Goal: Information Seeking & Learning: Learn about a topic

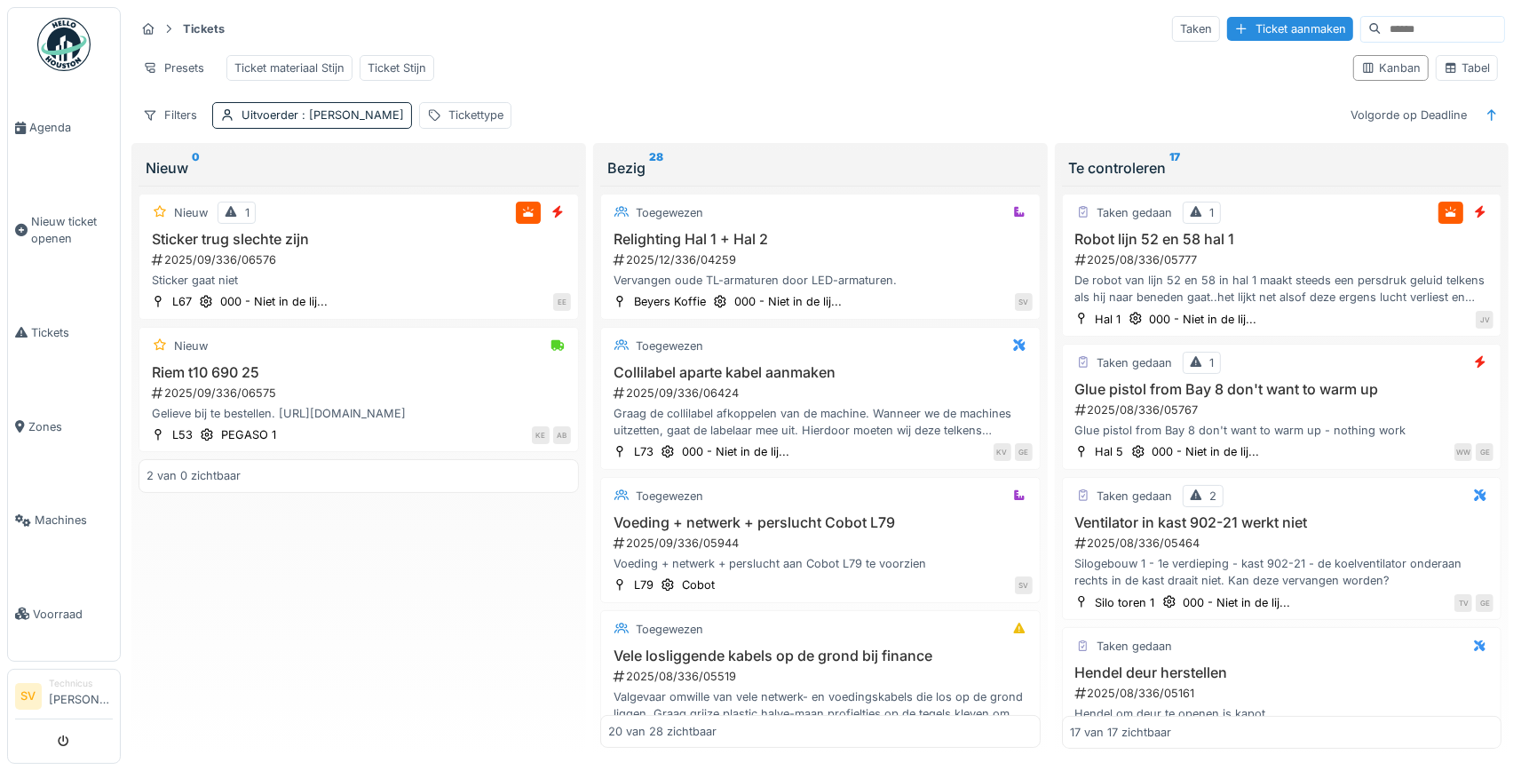
scroll to position [581, 0]
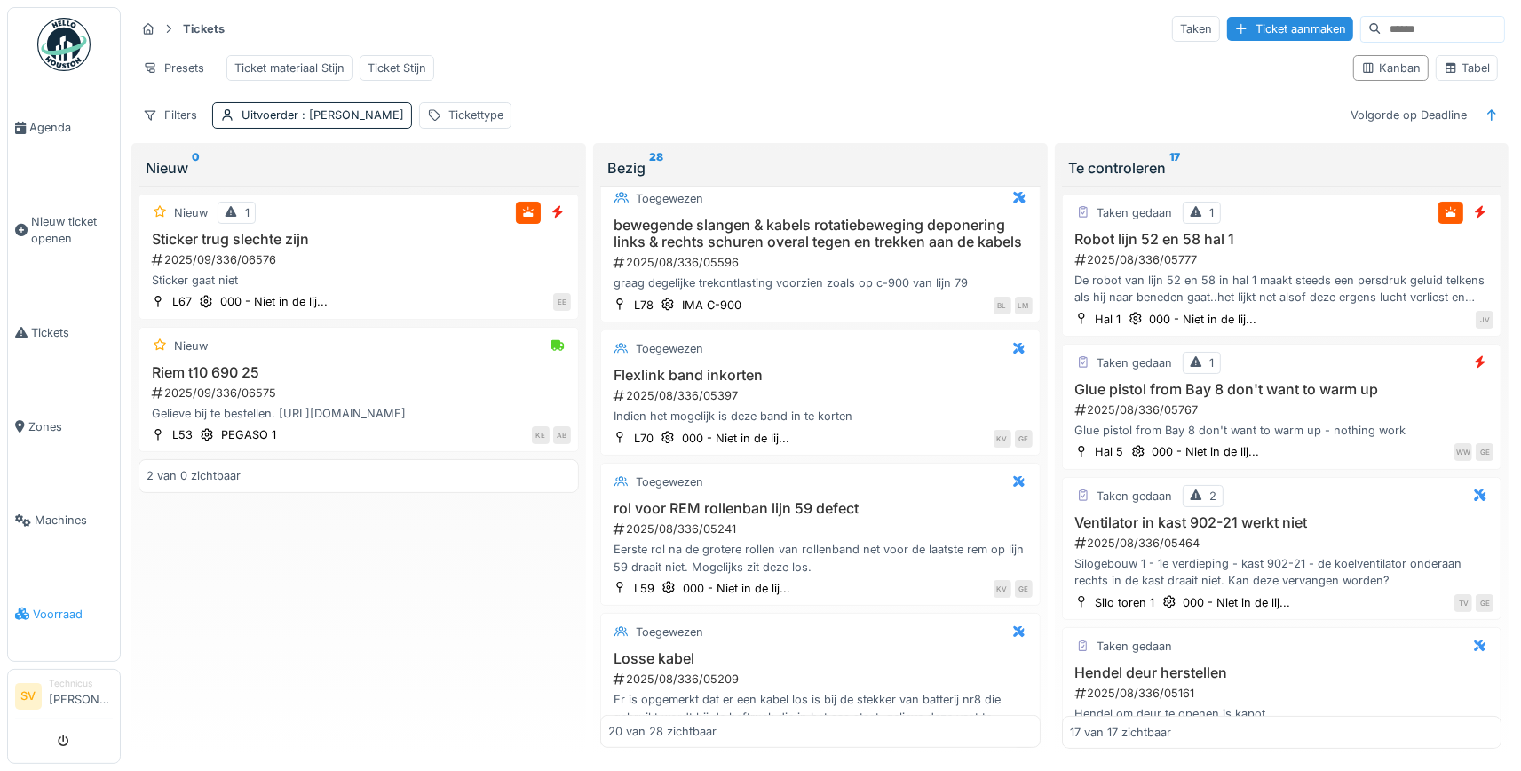
click at [47, 605] on span "Voorraad" at bounding box center [73, 613] width 80 height 17
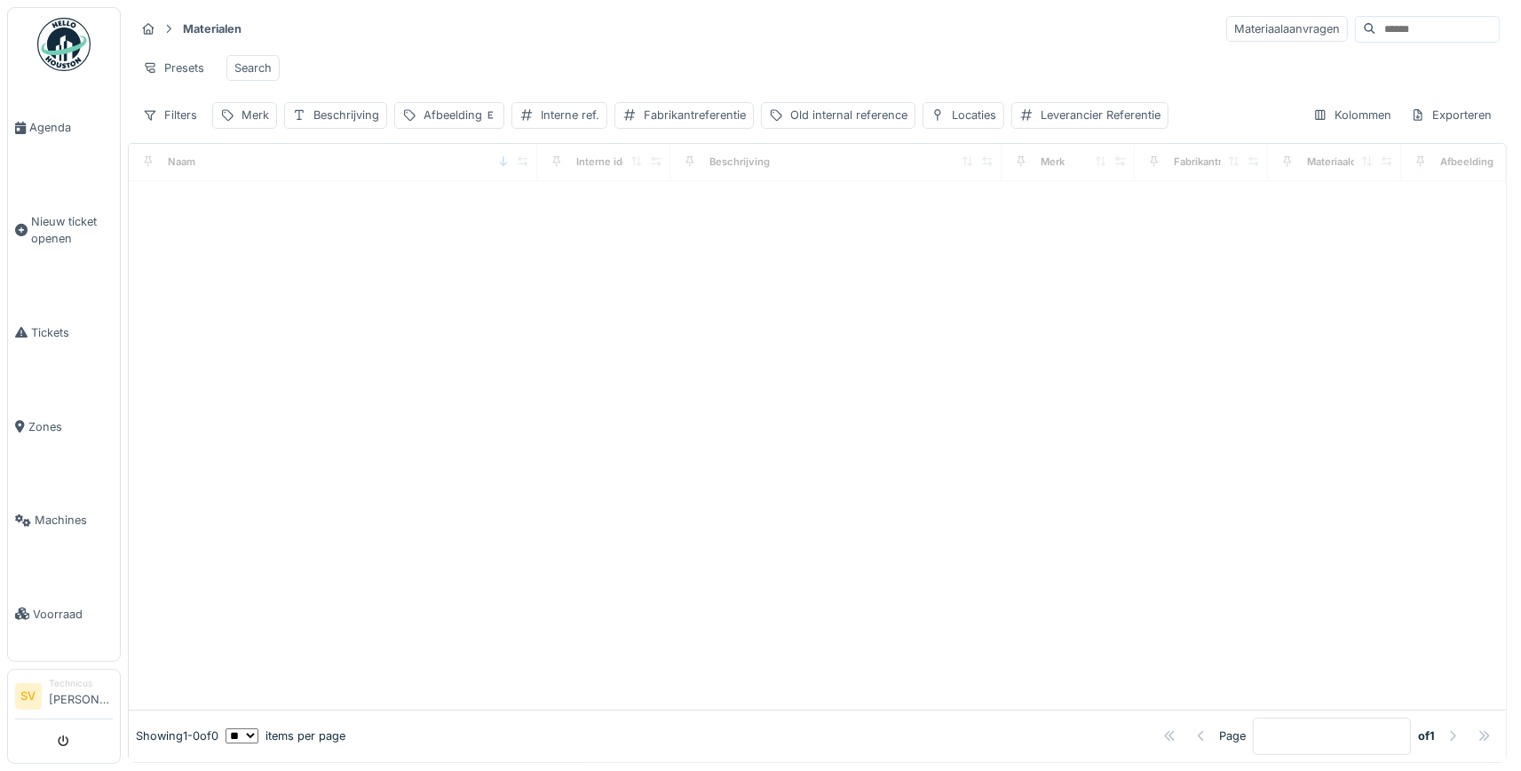
click at [1386, 24] on input at bounding box center [1437, 29] width 123 height 25
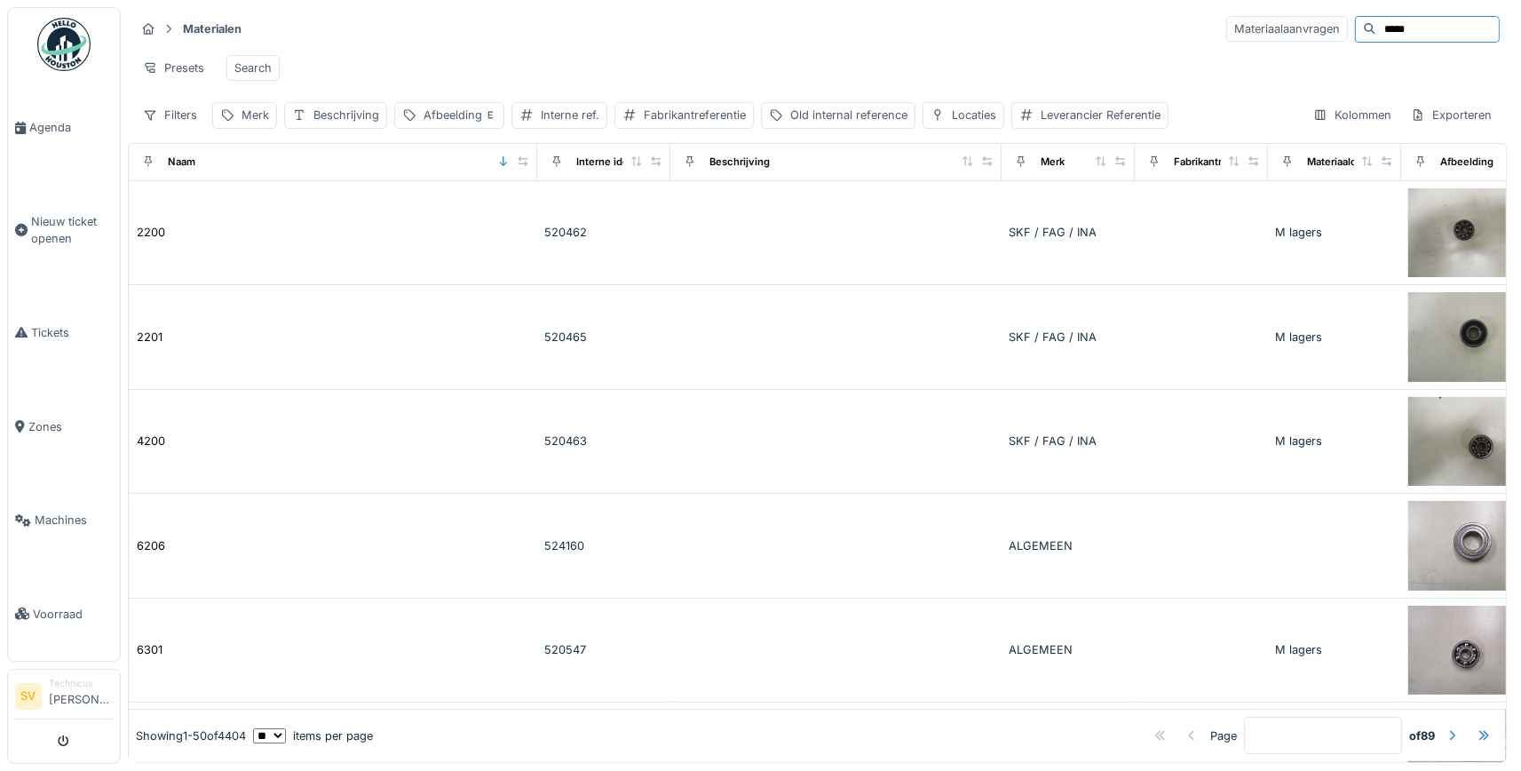
type input "*****"
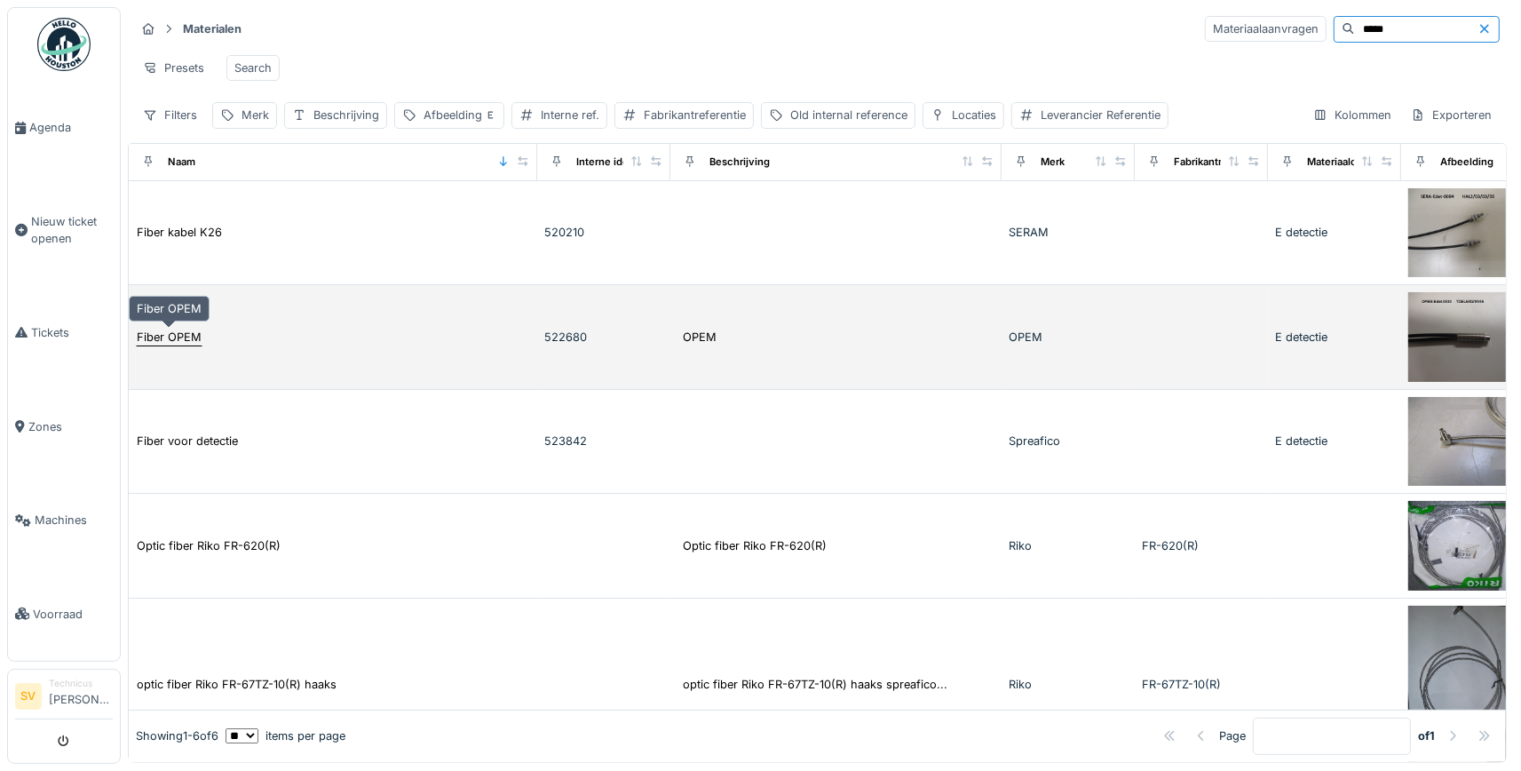
click at [169, 342] on div "Fiber OPEM" at bounding box center [169, 336] width 65 height 17
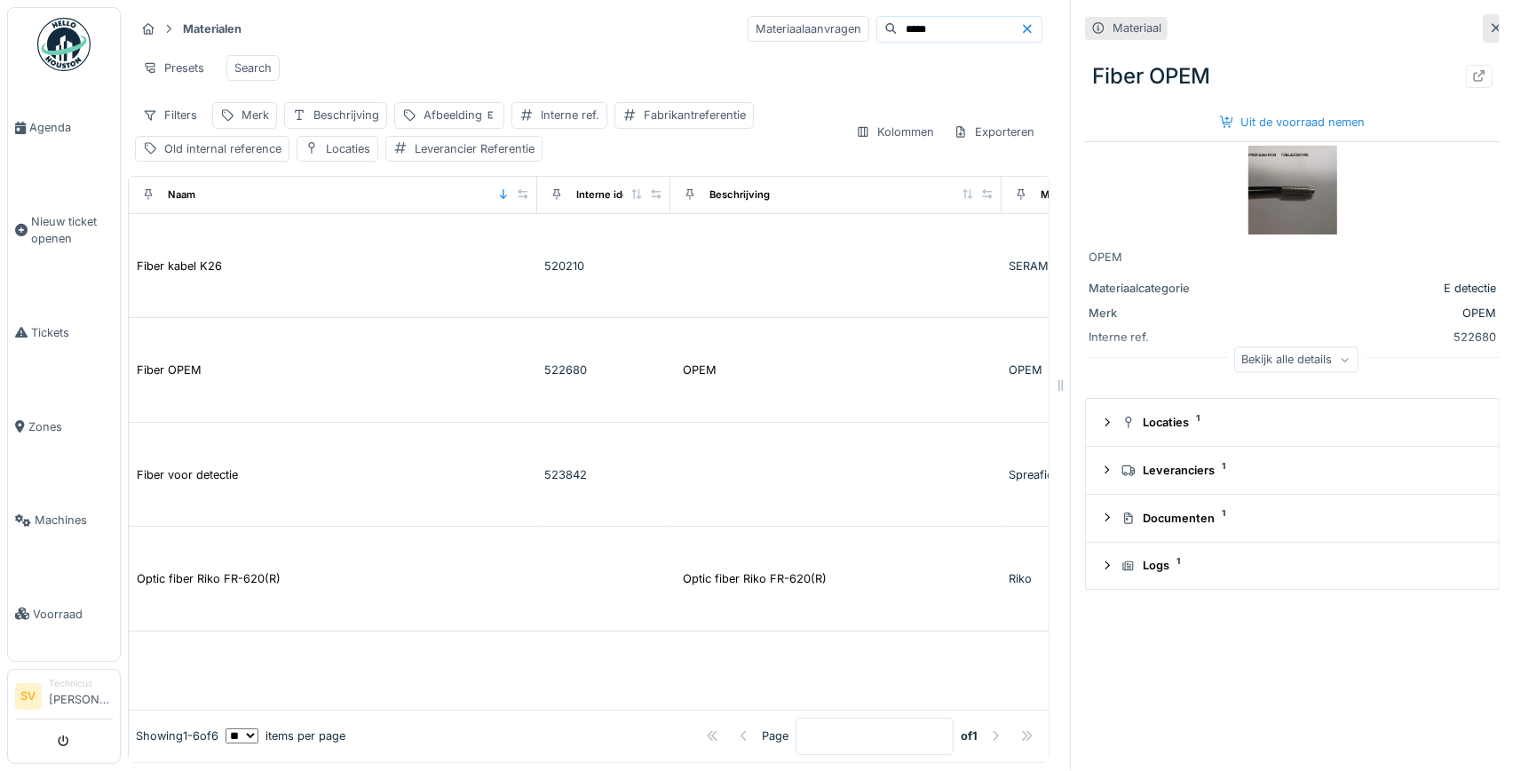
click at [1330, 359] on div "Bekijk alle details" at bounding box center [1296, 359] width 124 height 26
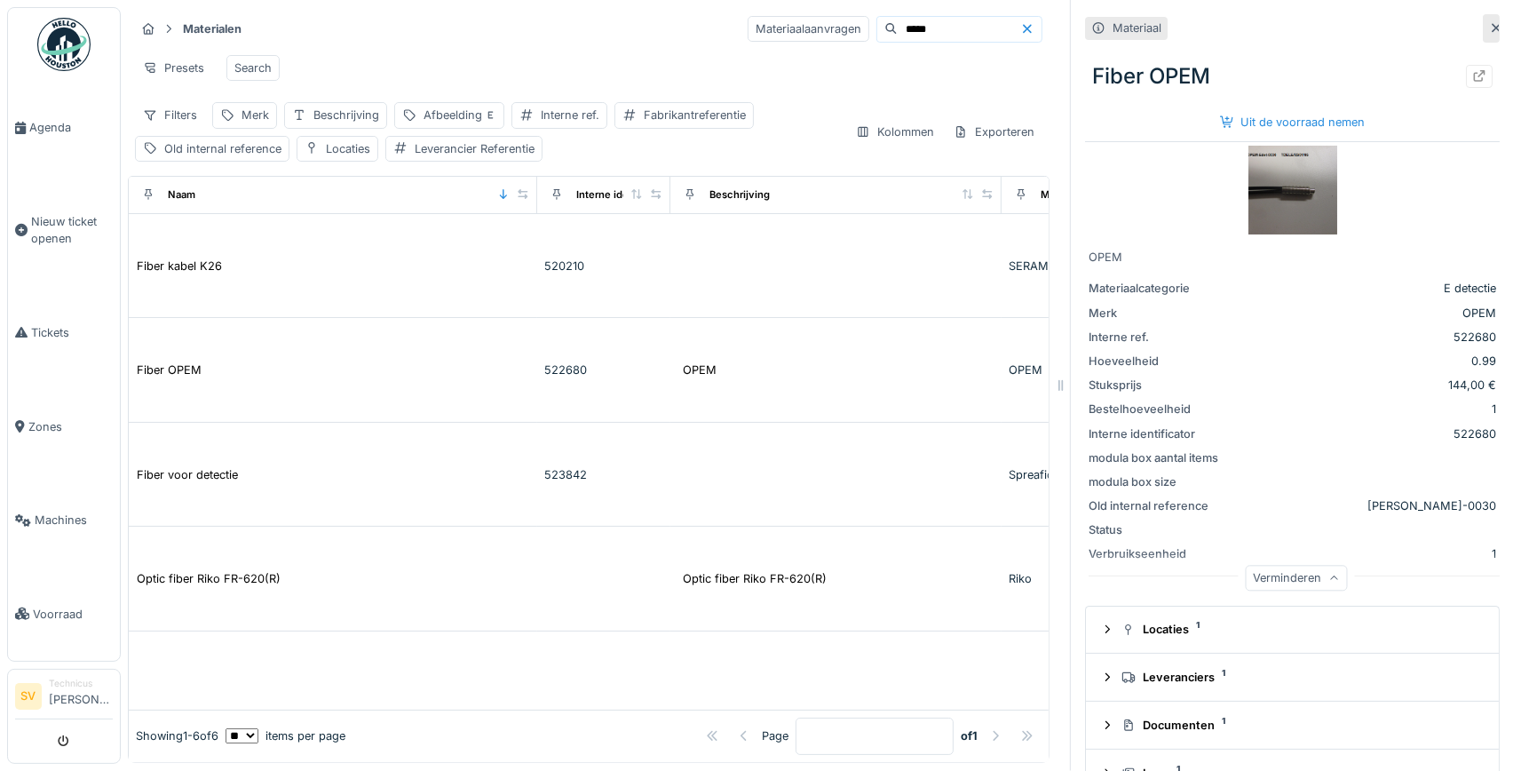
scroll to position [40, 0]
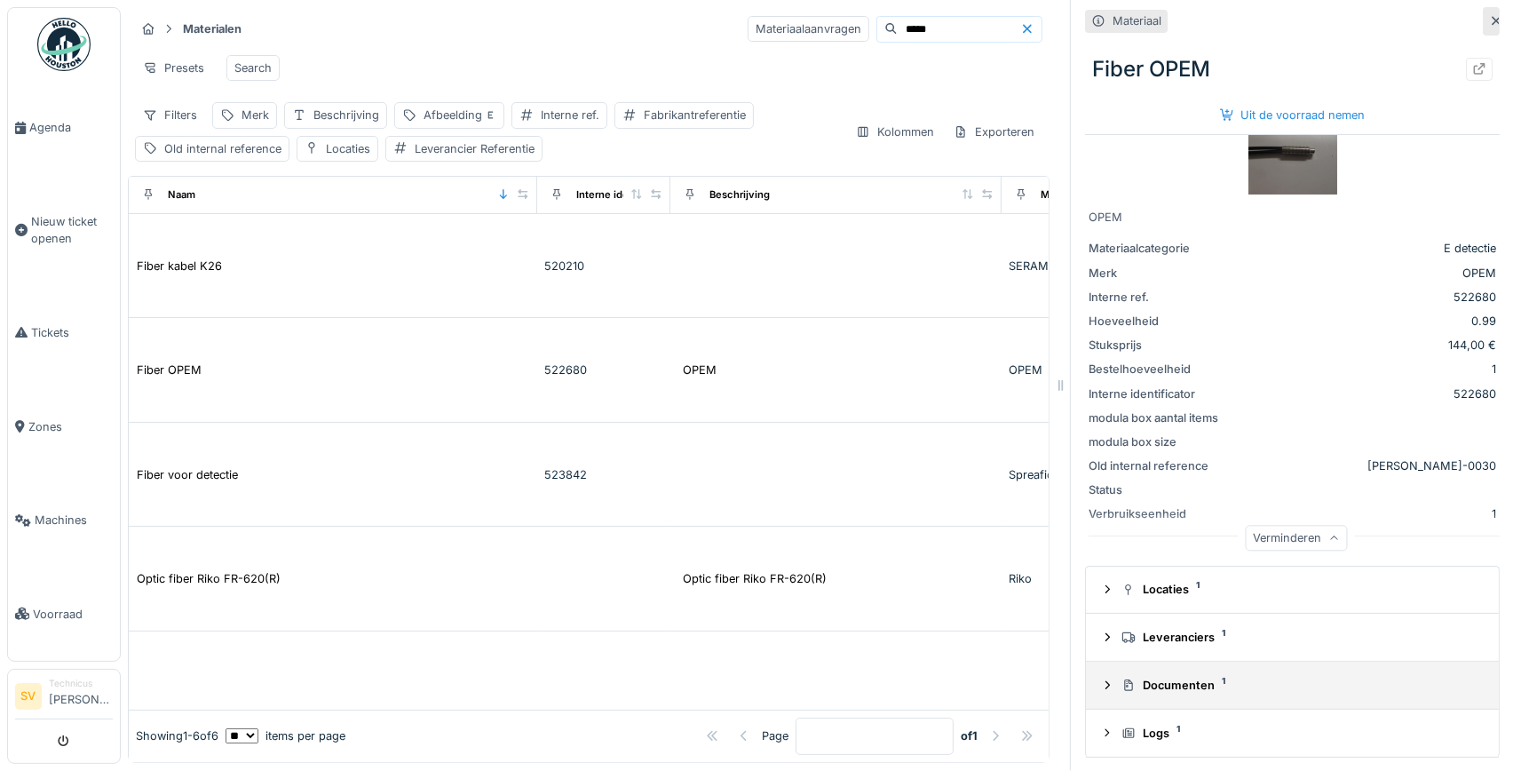
click at [1109, 684] on icon at bounding box center [1107, 685] width 4 height 8
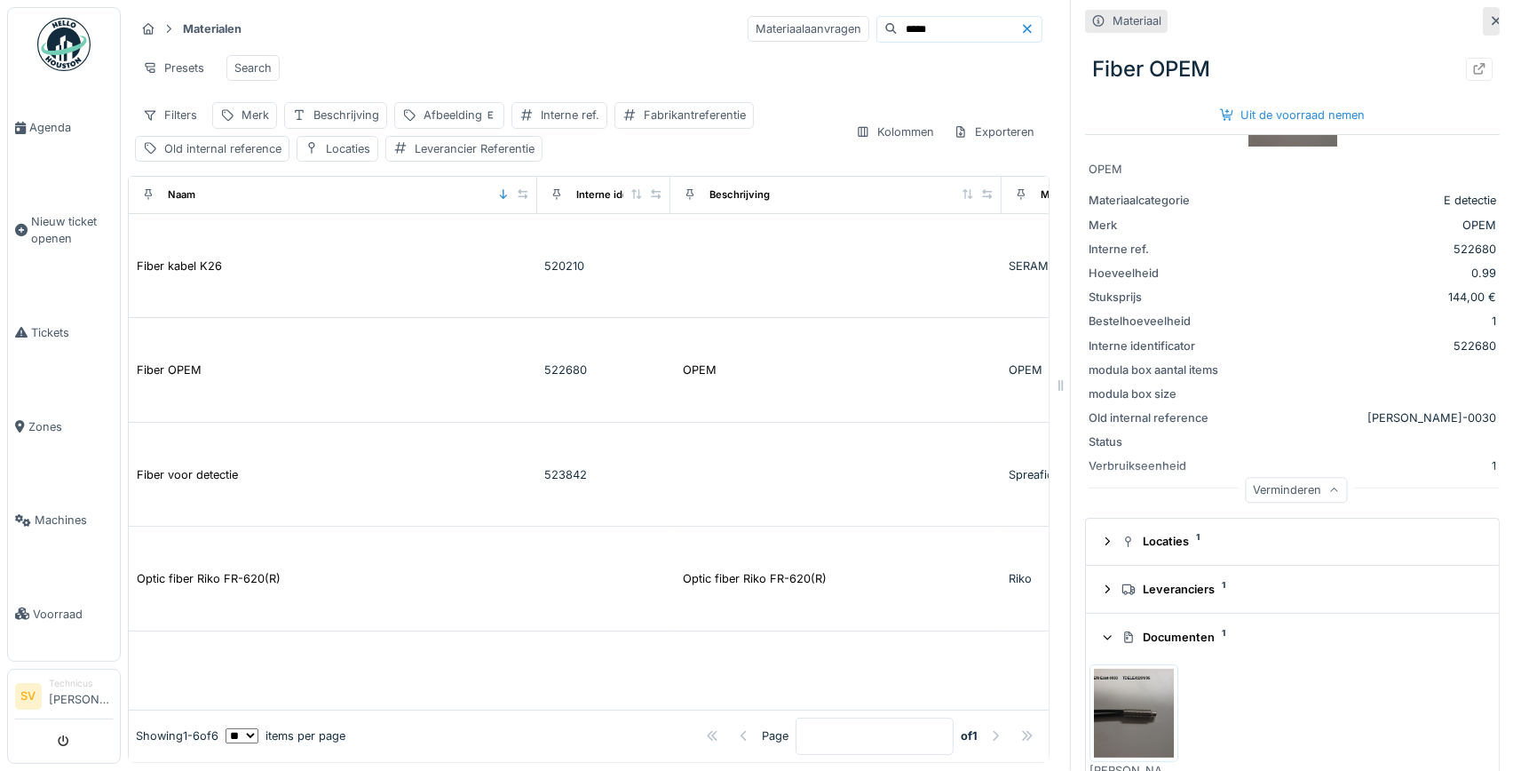
scroll to position [176, 0]
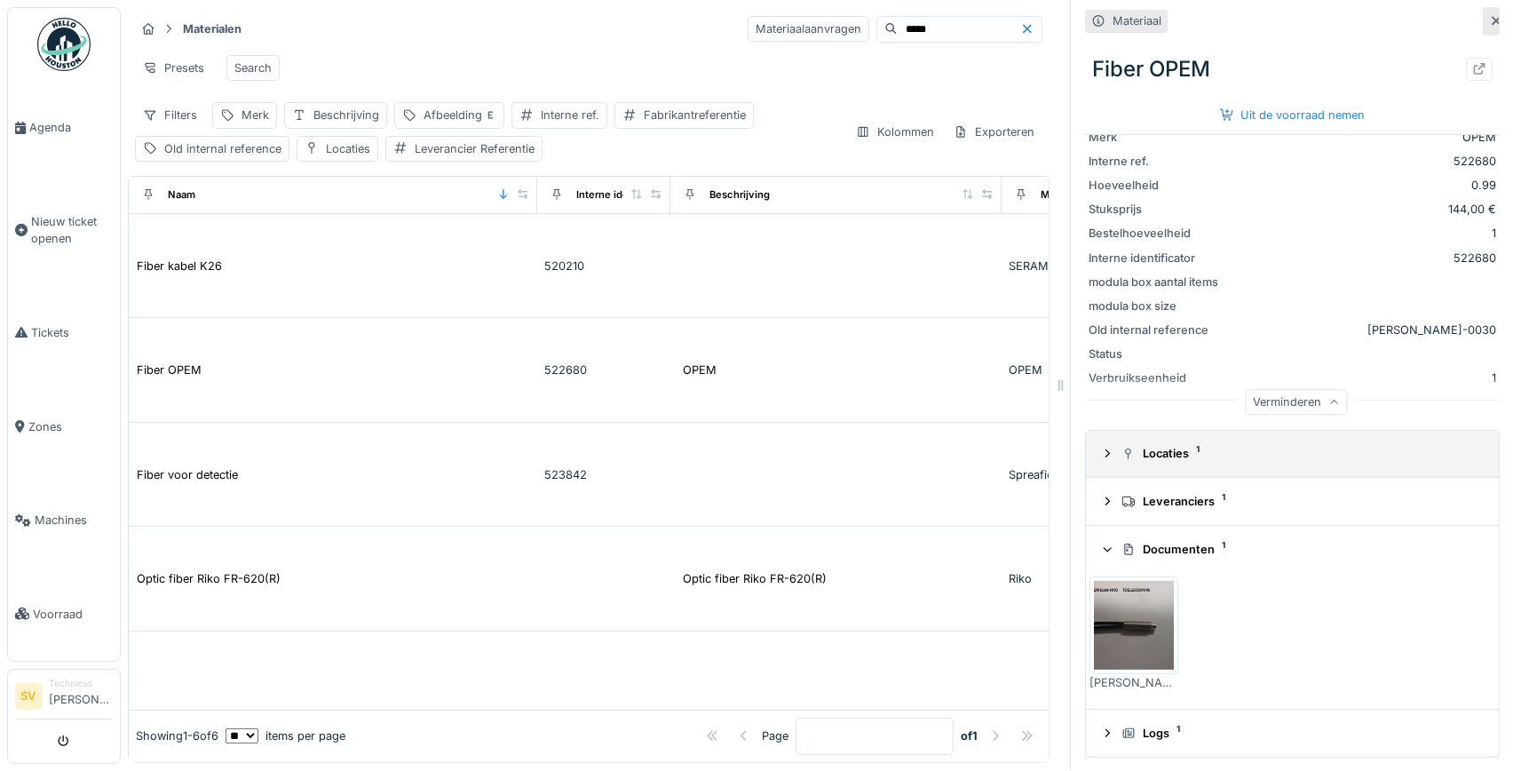
click at [1104, 462] on div at bounding box center [1107, 453] width 14 height 17
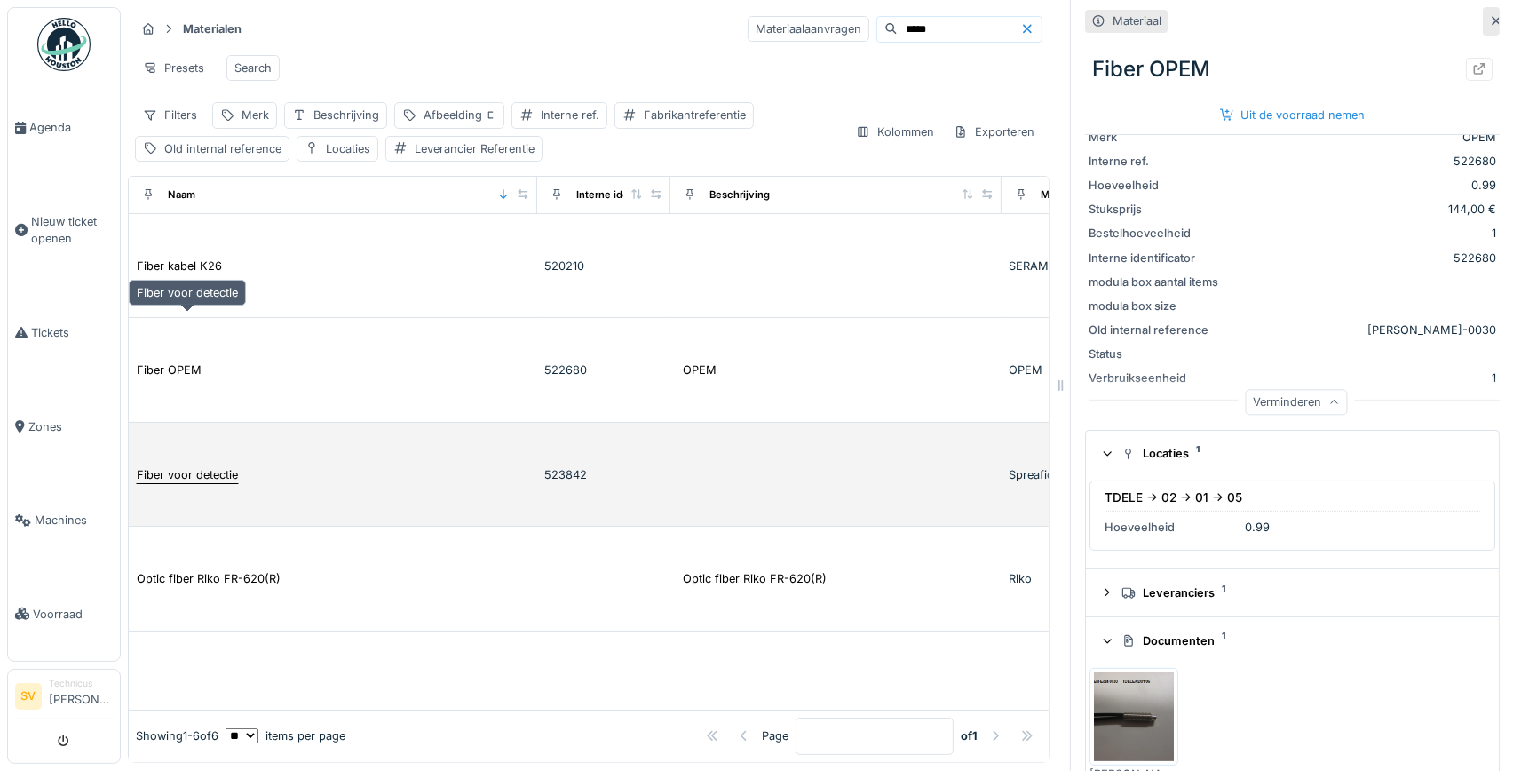
scroll to position [198, 0]
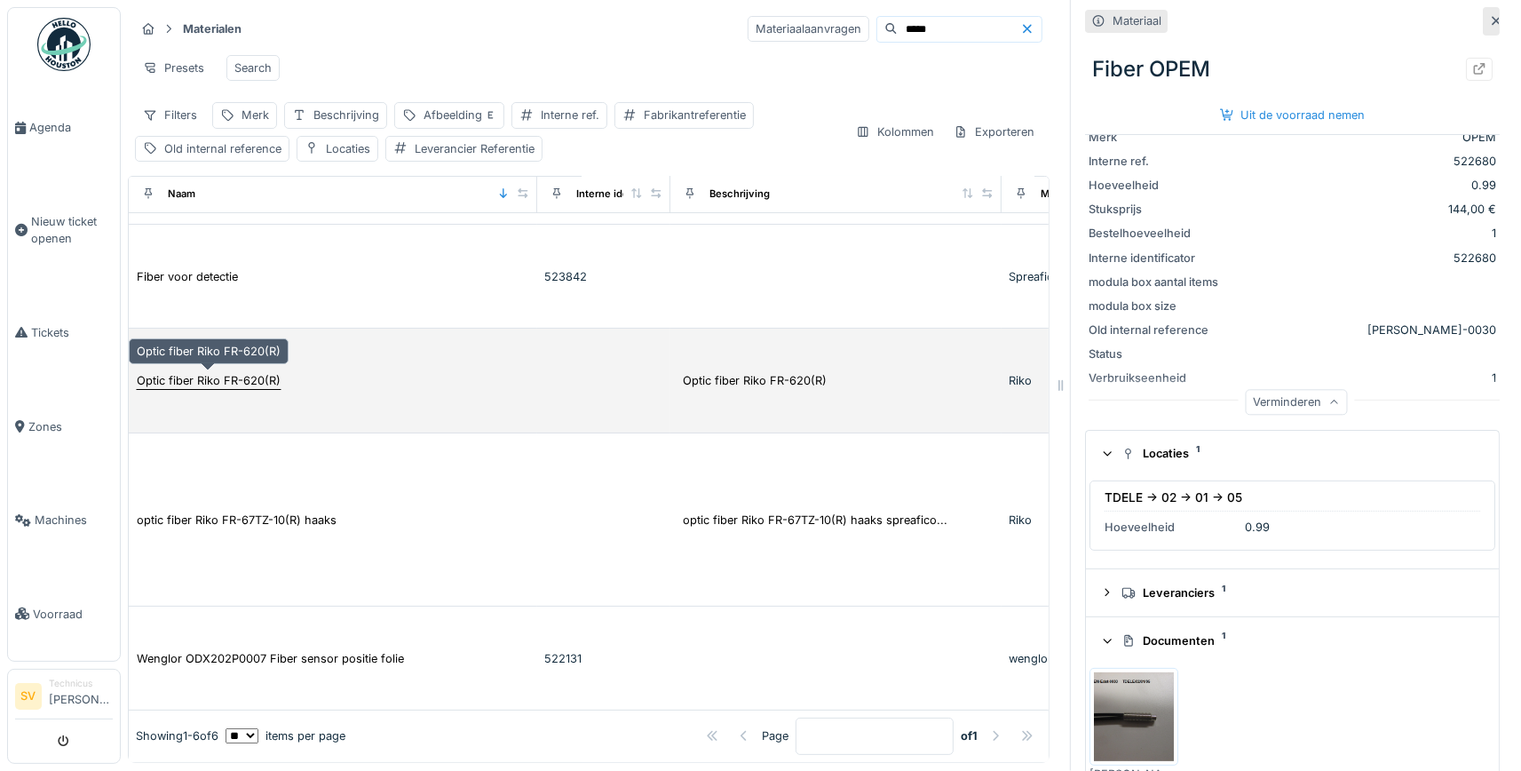
click at [241, 383] on div "Optic fiber Riko FR-620(R)" at bounding box center [209, 380] width 144 height 17
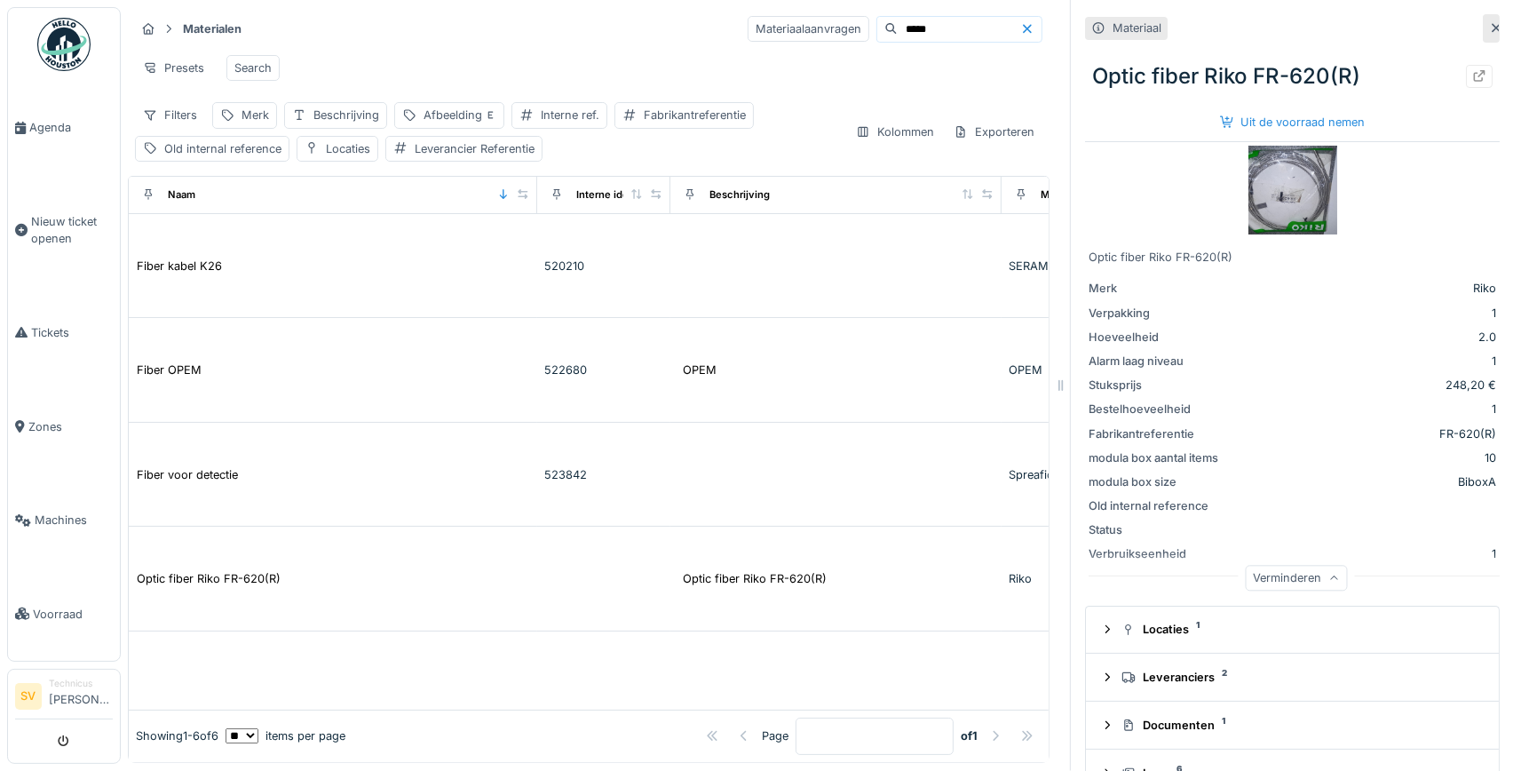
drag, startPoint x: 1494, startPoint y: 28, endPoint x: 1465, endPoint y: 39, distance: 31.2
click at [1491, 28] on icon at bounding box center [1496, 28] width 14 height 12
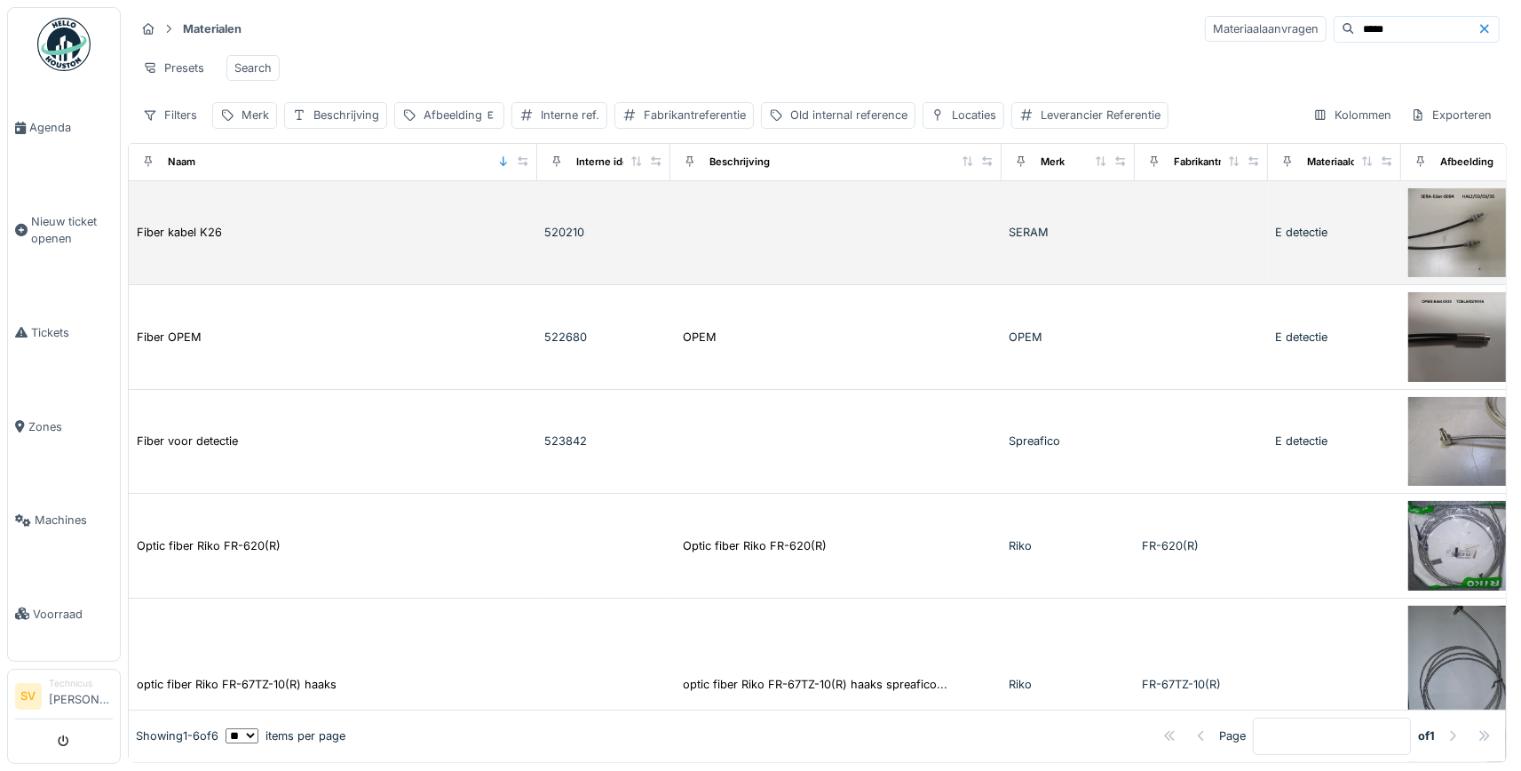
click at [278, 247] on td "Fiber kabel K26" at bounding box center [333, 233] width 408 height 105
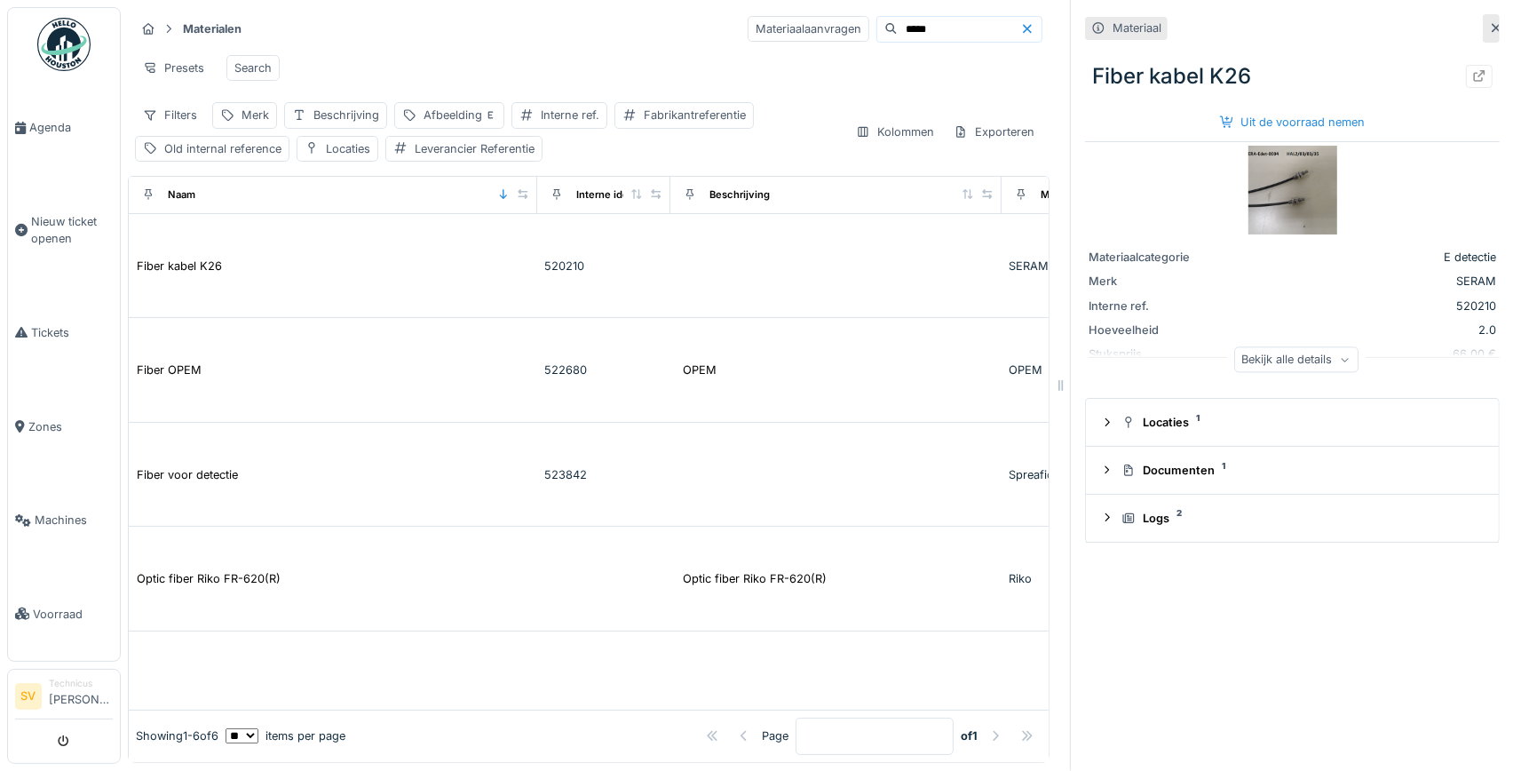
click at [1491, 28] on icon at bounding box center [1496, 28] width 14 height 12
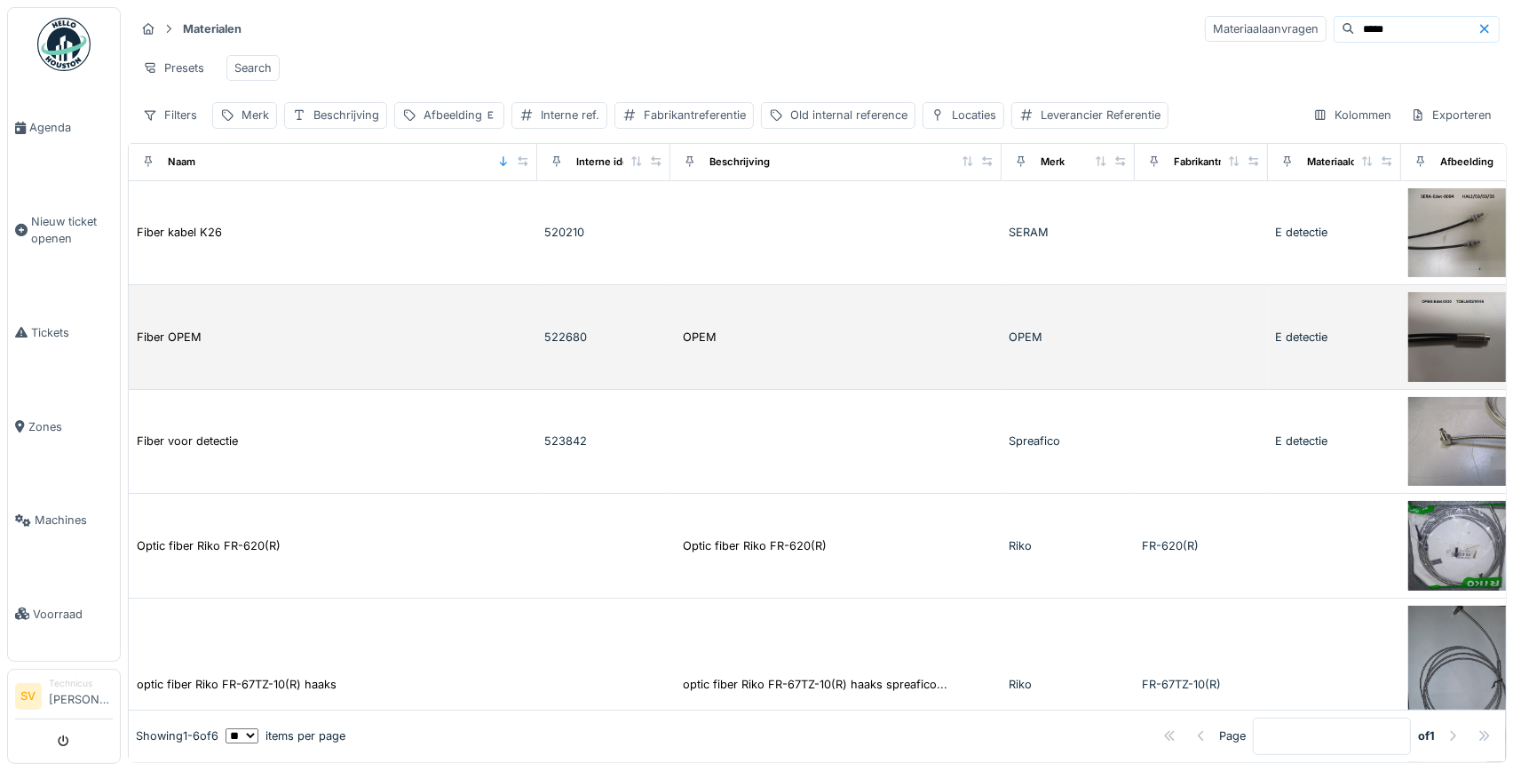
click at [202, 344] on div "Fiber OPEM" at bounding box center [333, 337] width 394 height 19
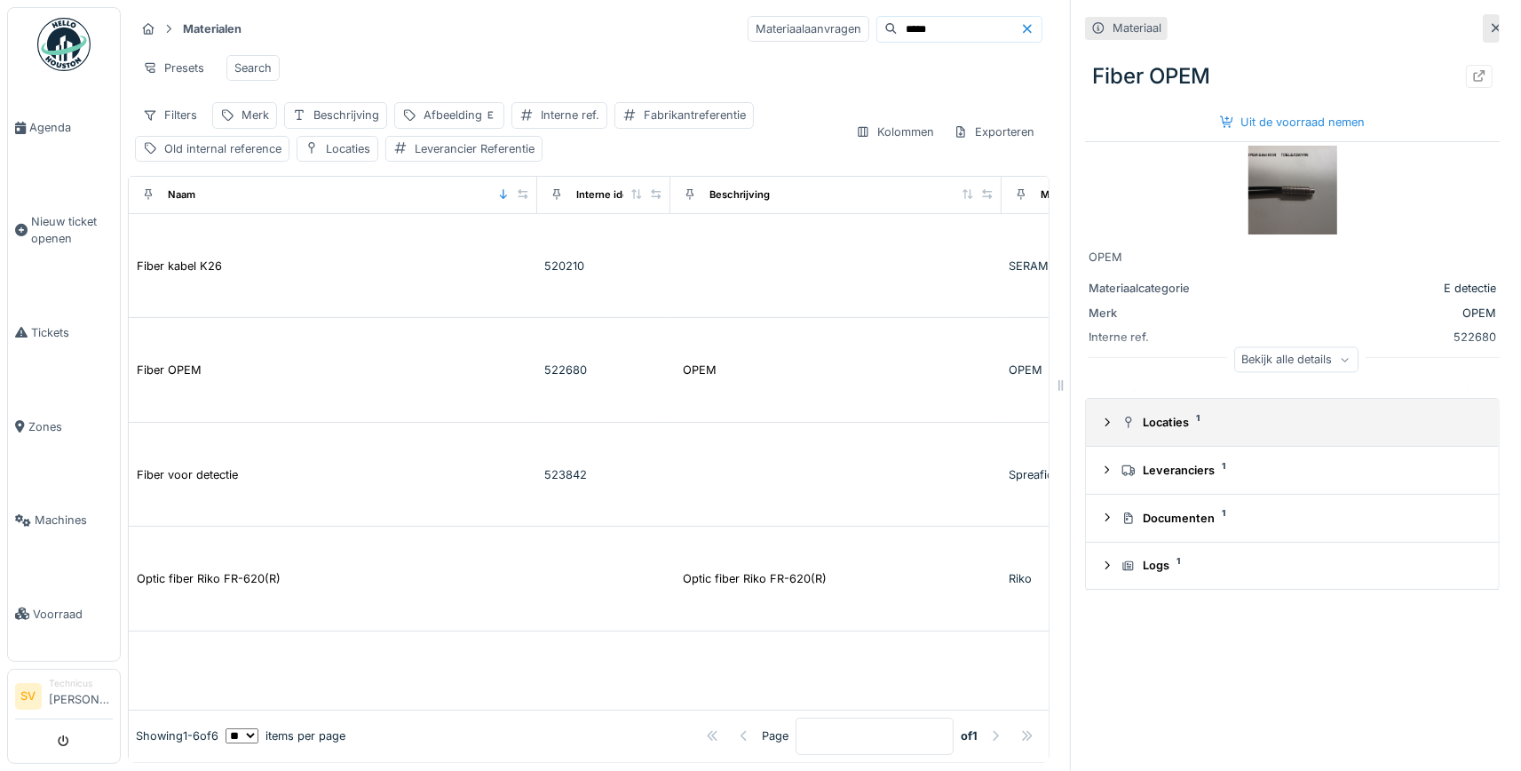
click at [1108, 423] on icon at bounding box center [1107, 422] width 4 height 8
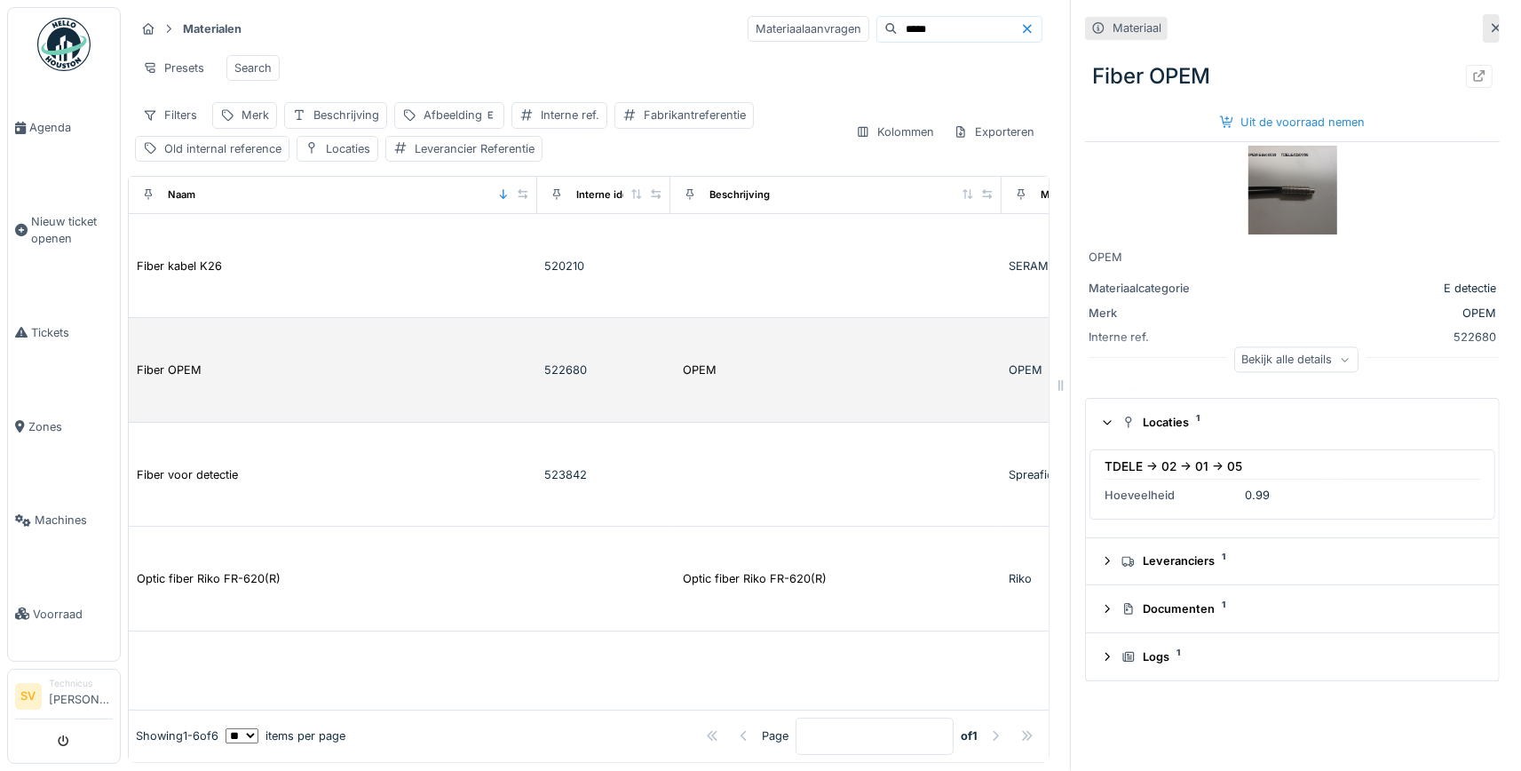
click at [223, 368] on div "Fiber OPEM" at bounding box center [333, 369] width 394 height 19
click at [185, 361] on div "Fiber OPEM" at bounding box center [169, 369] width 65 height 17
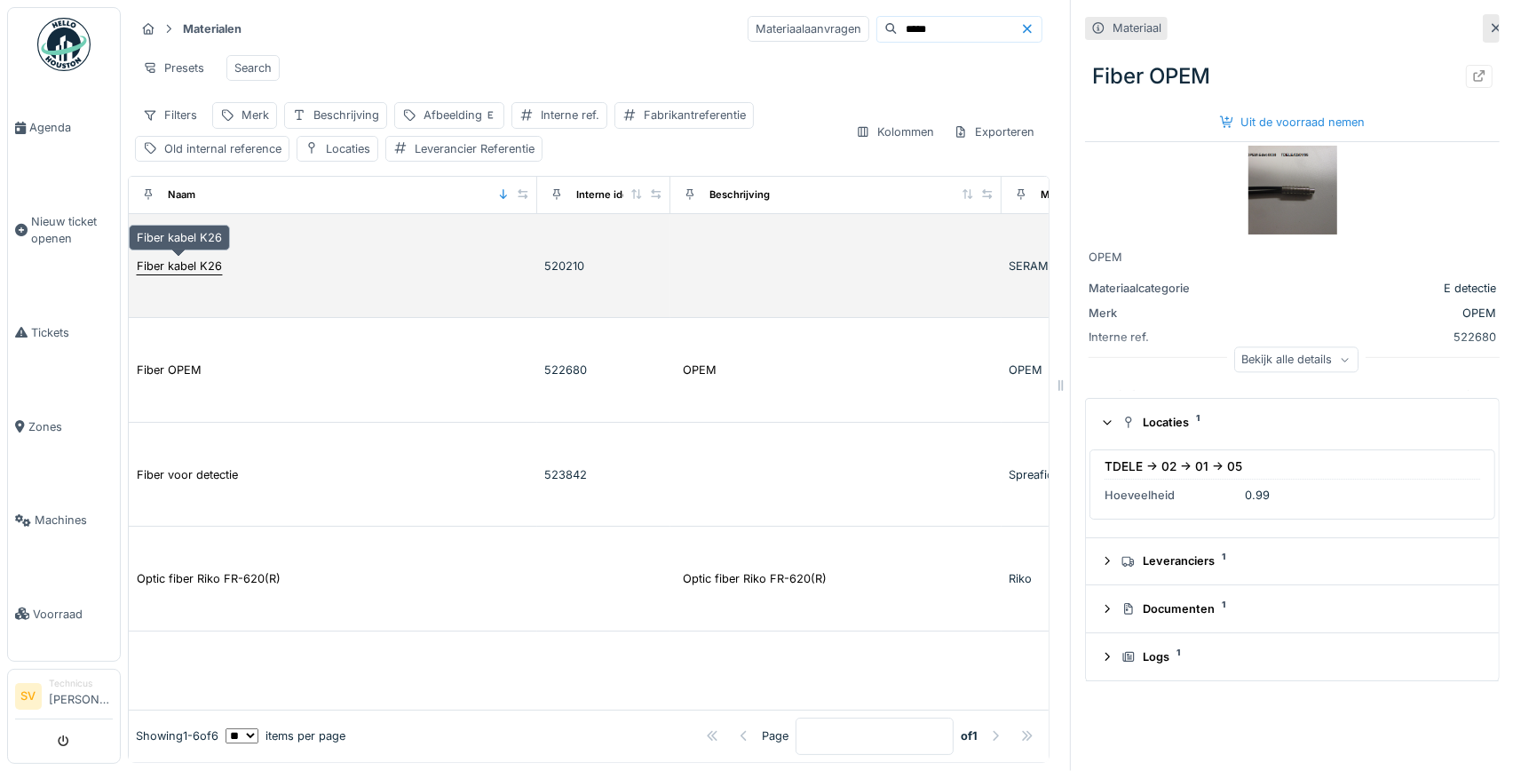
click at [185, 257] on div "Fiber kabel K26" at bounding box center [179, 266] width 87 height 19
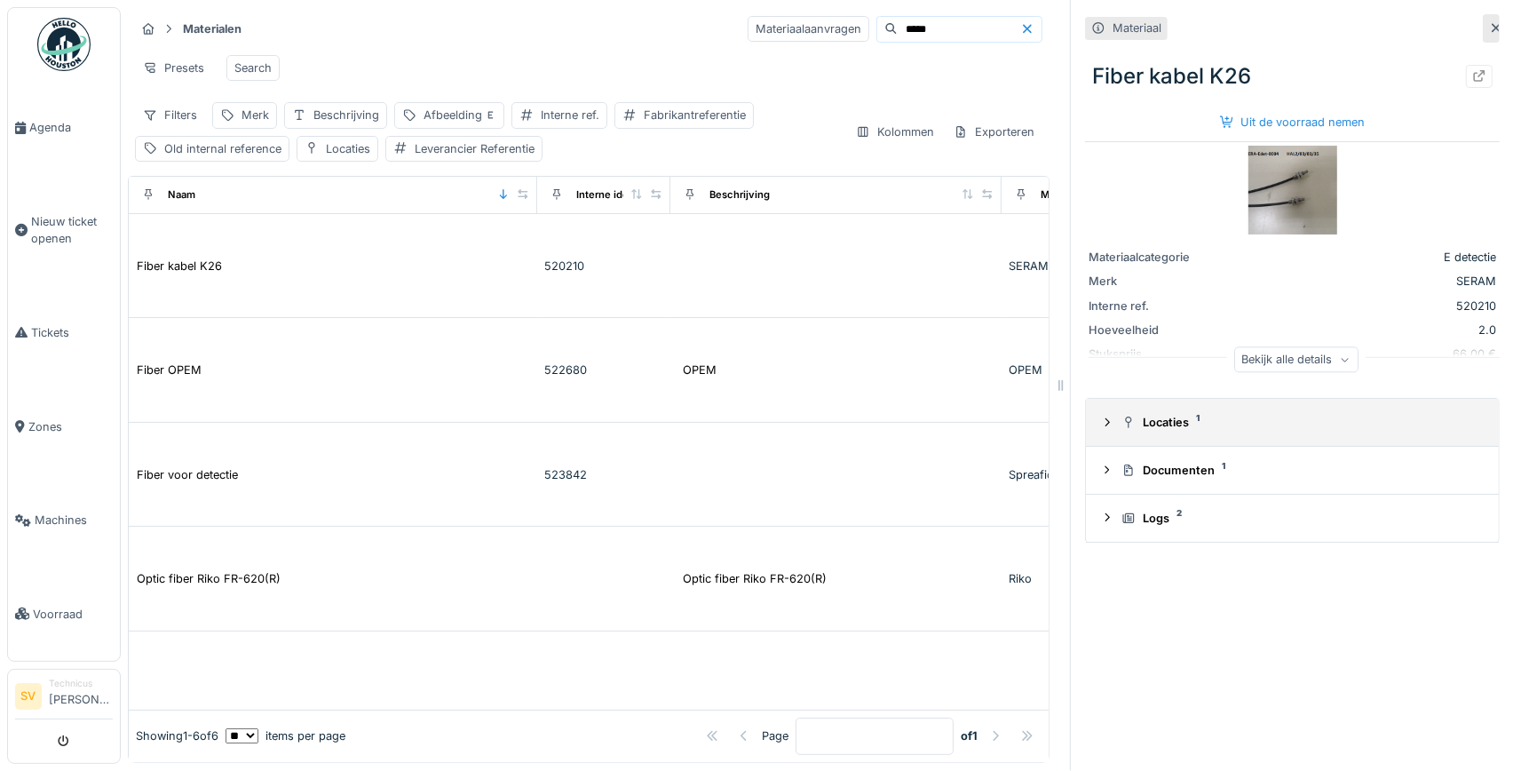
click at [1185, 414] on summary "Locaties 1" at bounding box center [1292, 422] width 399 height 33
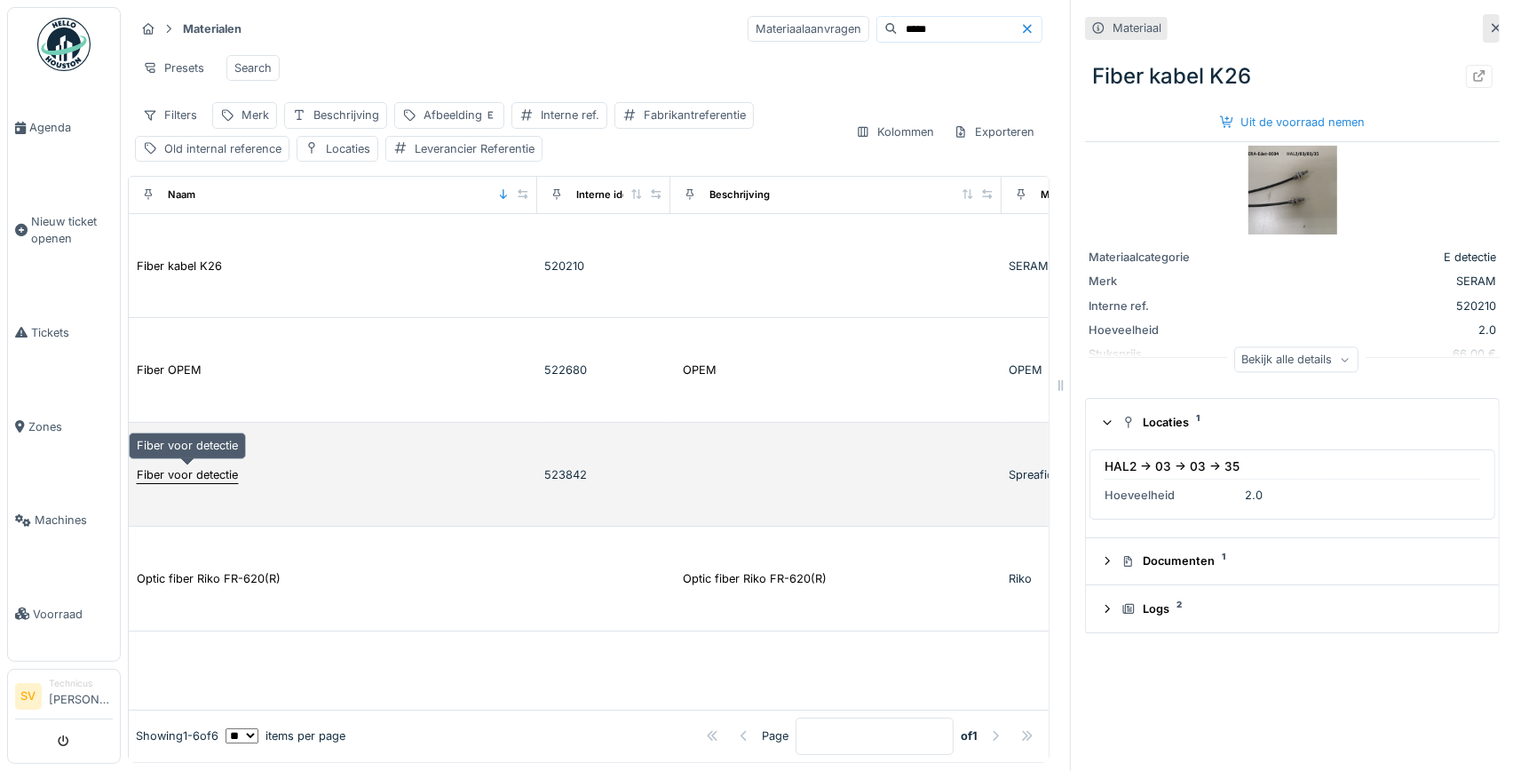
click at [178, 472] on div "Fiber voor detectie" at bounding box center [187, 474] width 101 height 17
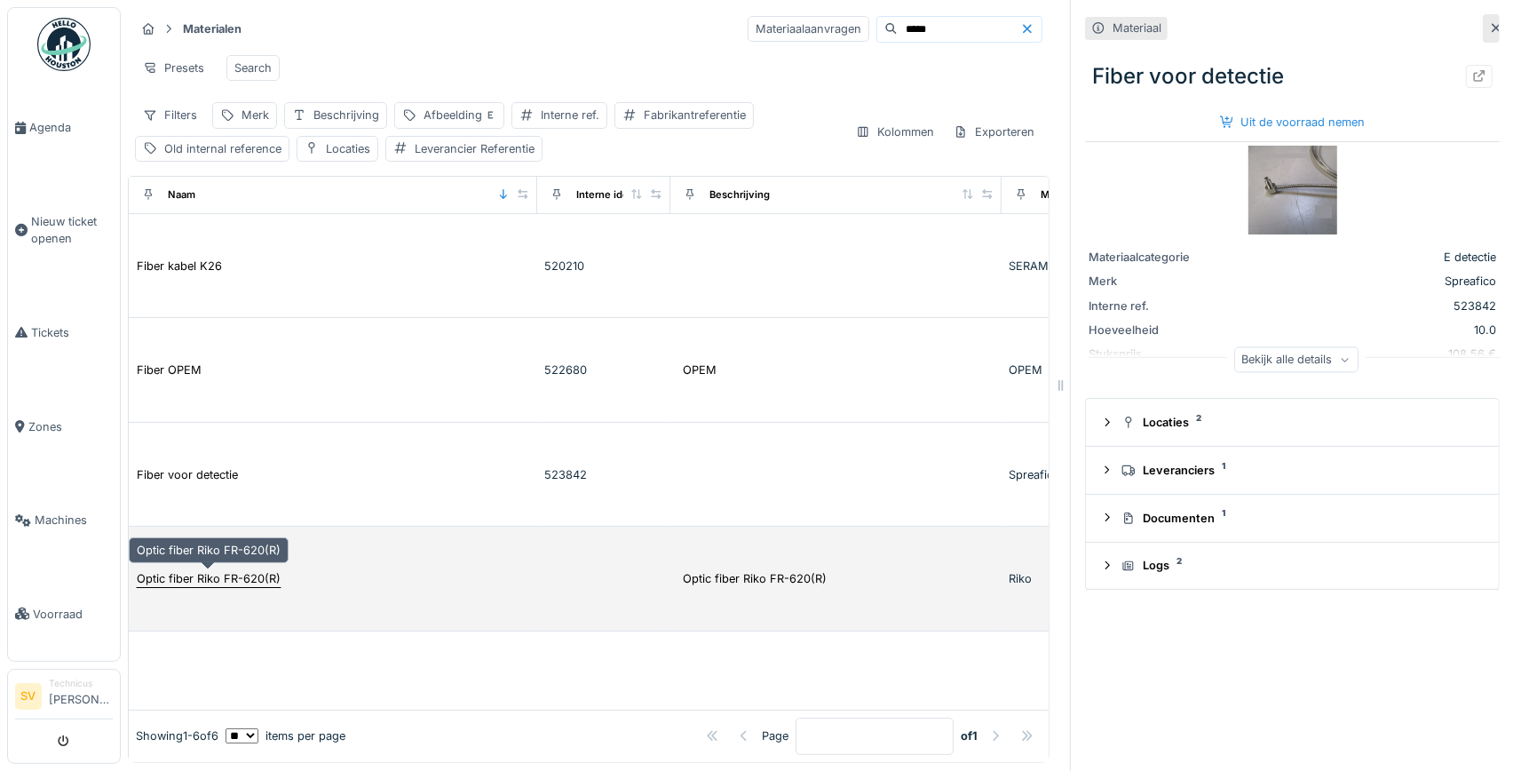
click at [211, 584] on div "Optic fiber Riko FR-620(R)" at bounding box center [209, 578] width 144 height 17
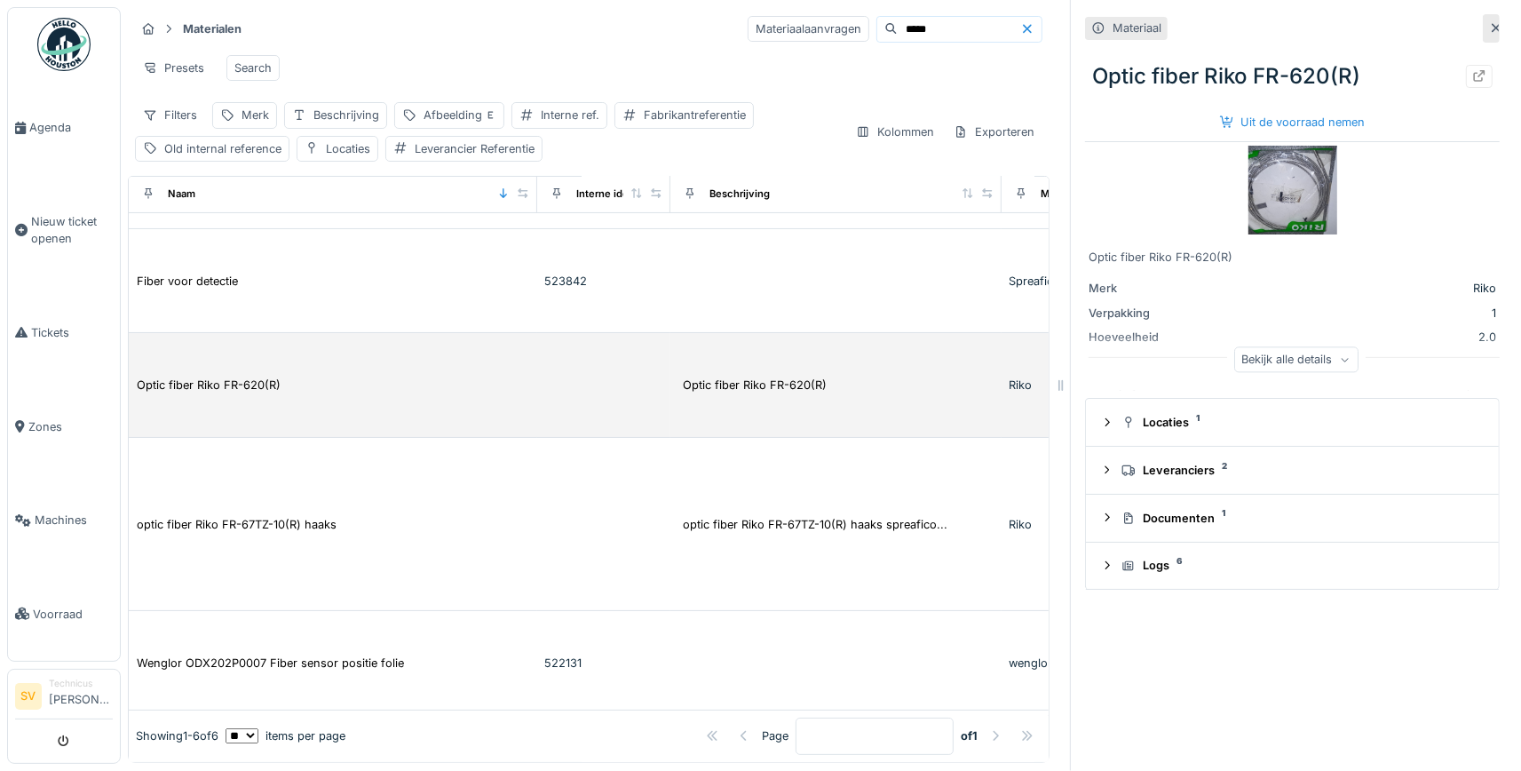
scroll to position [198, 0]
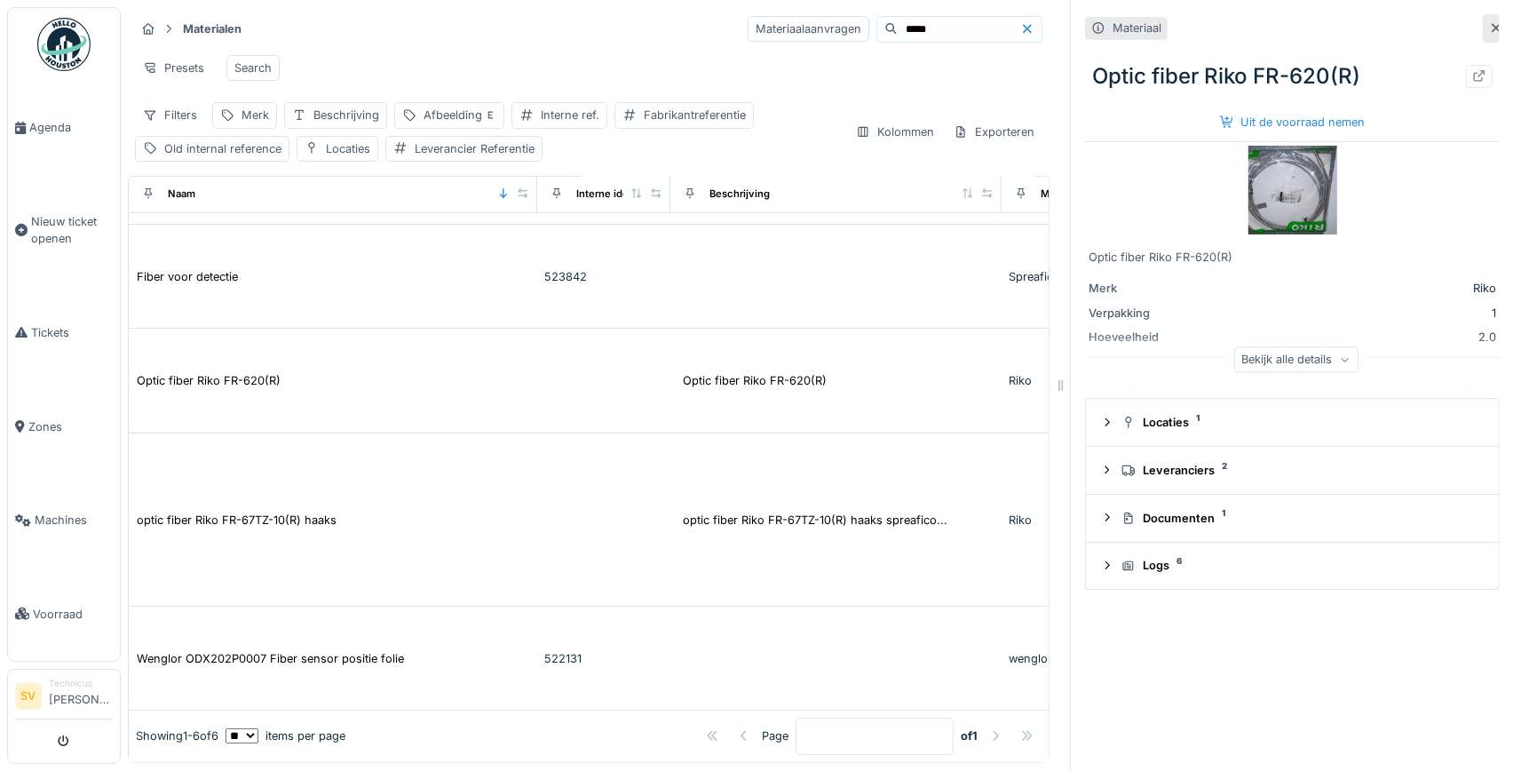
click at [1277, 187] on img at bounding box center [1292, 190] width 89 height 89
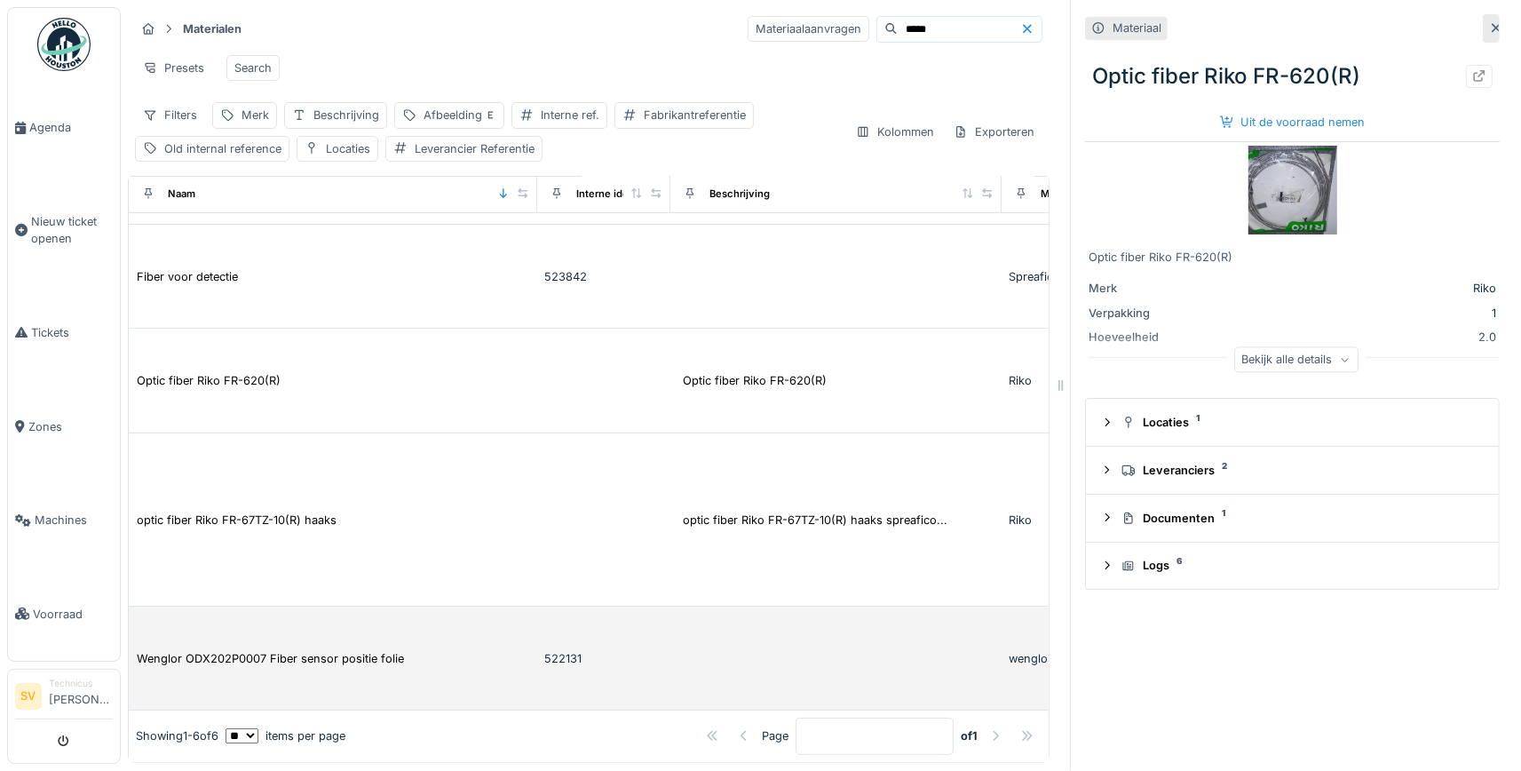
click at [210, 668] on td "Wenglor ODX202P0007 Fiber sensor positie folie" at bounding box center [333, 658] width 408 height 105
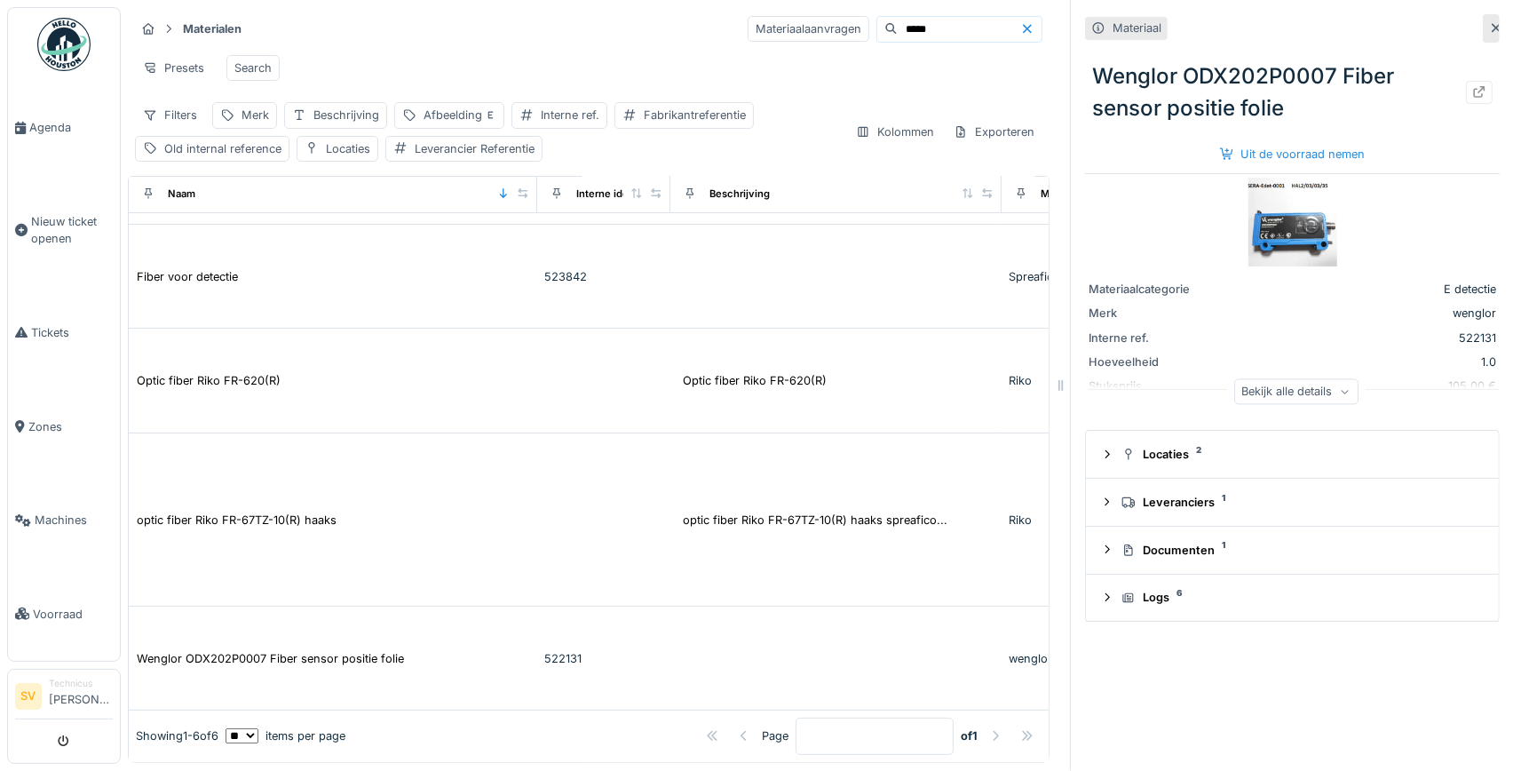
drag, startPoint x: 914, startPoint y: 31, endPoint x: 743, endPoint y: 42, distance: 171.7
click at [898, 42] on input "*****" at bounding box center [959, 29] width 123 height 25
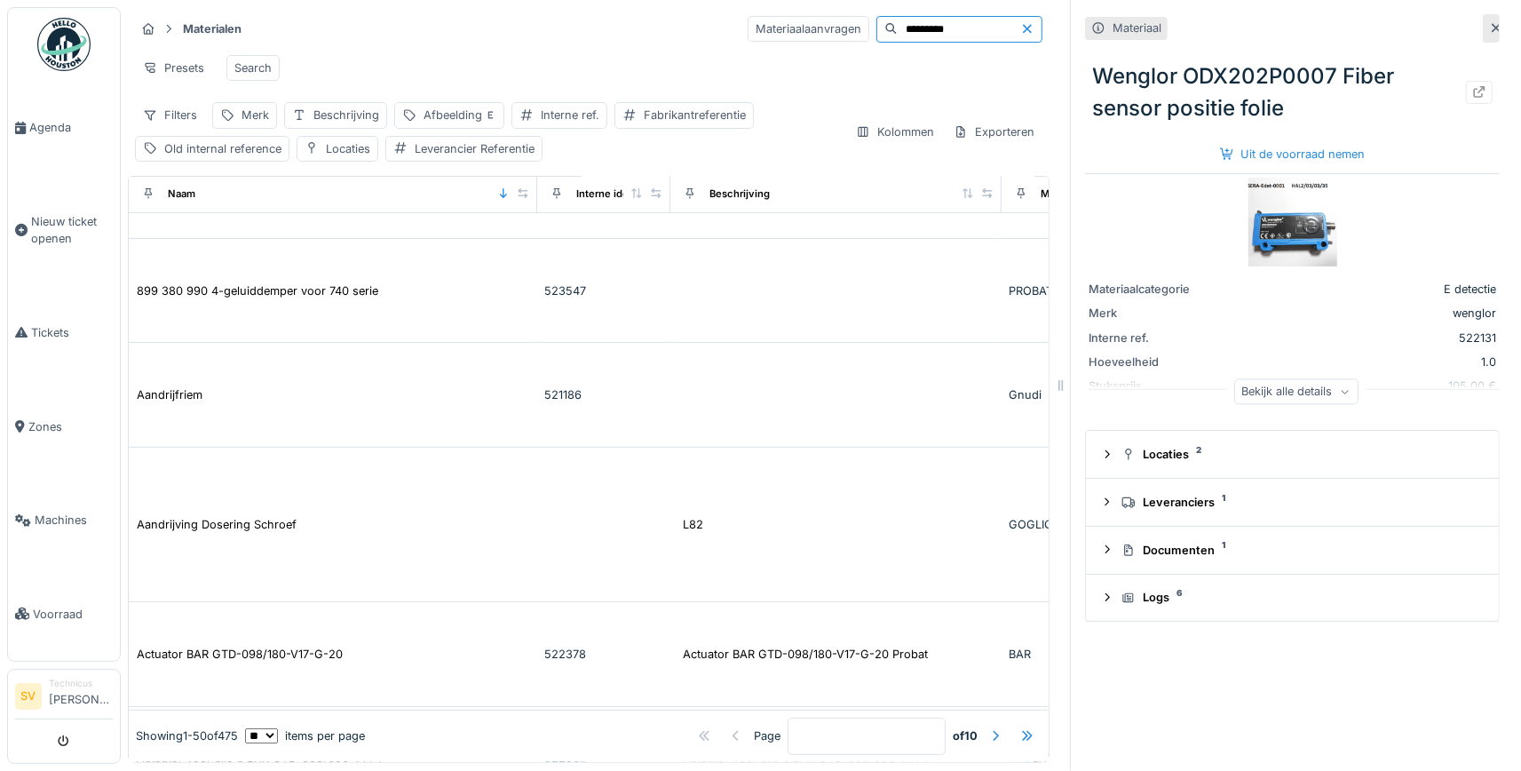
scroll to position [418, 0]
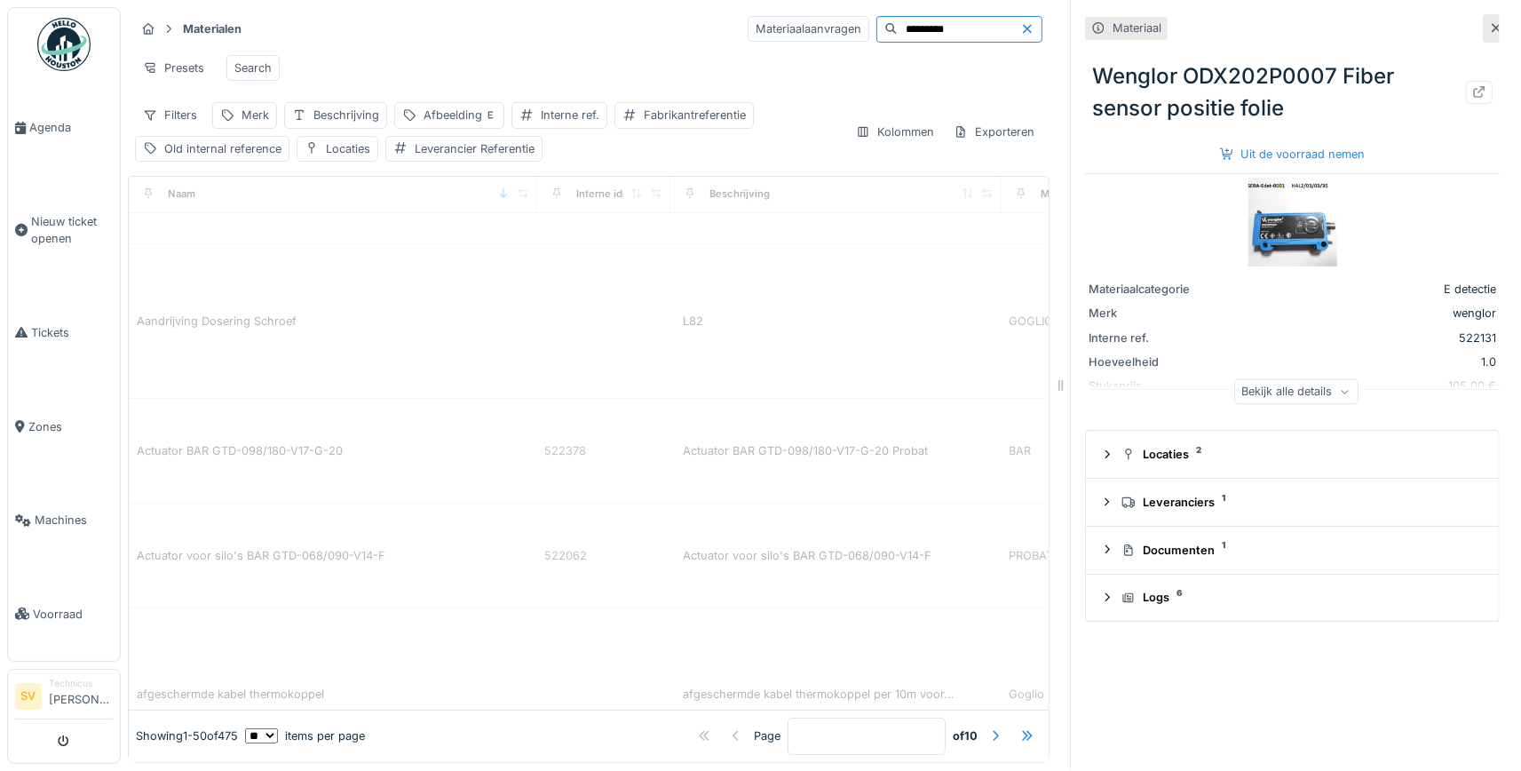
type input "*********"
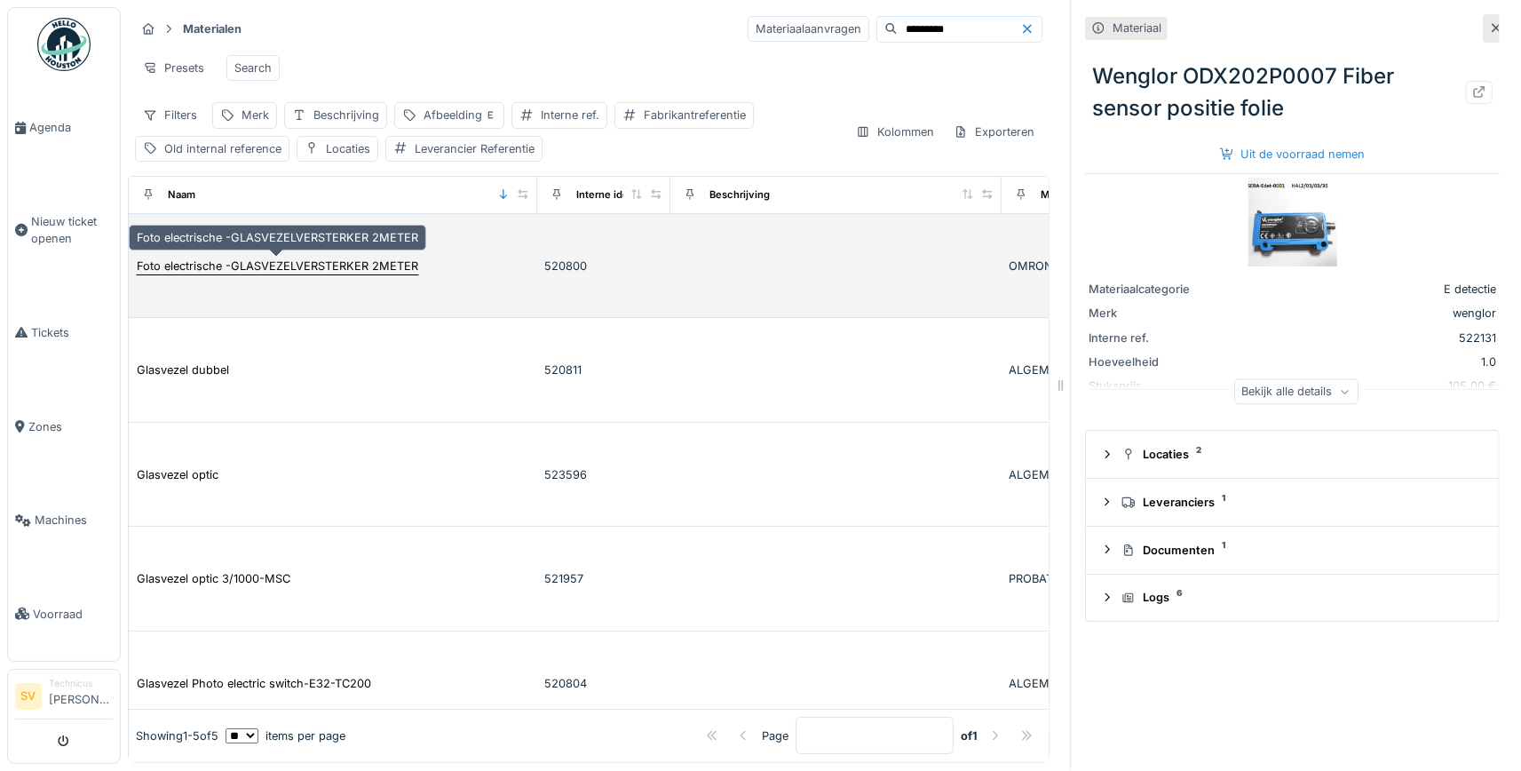
click at [333, 272] on div "Foto electrische -GLASVEZELVERSTERKER 2METER" at bounding box center [277, 265] width 281 height 17
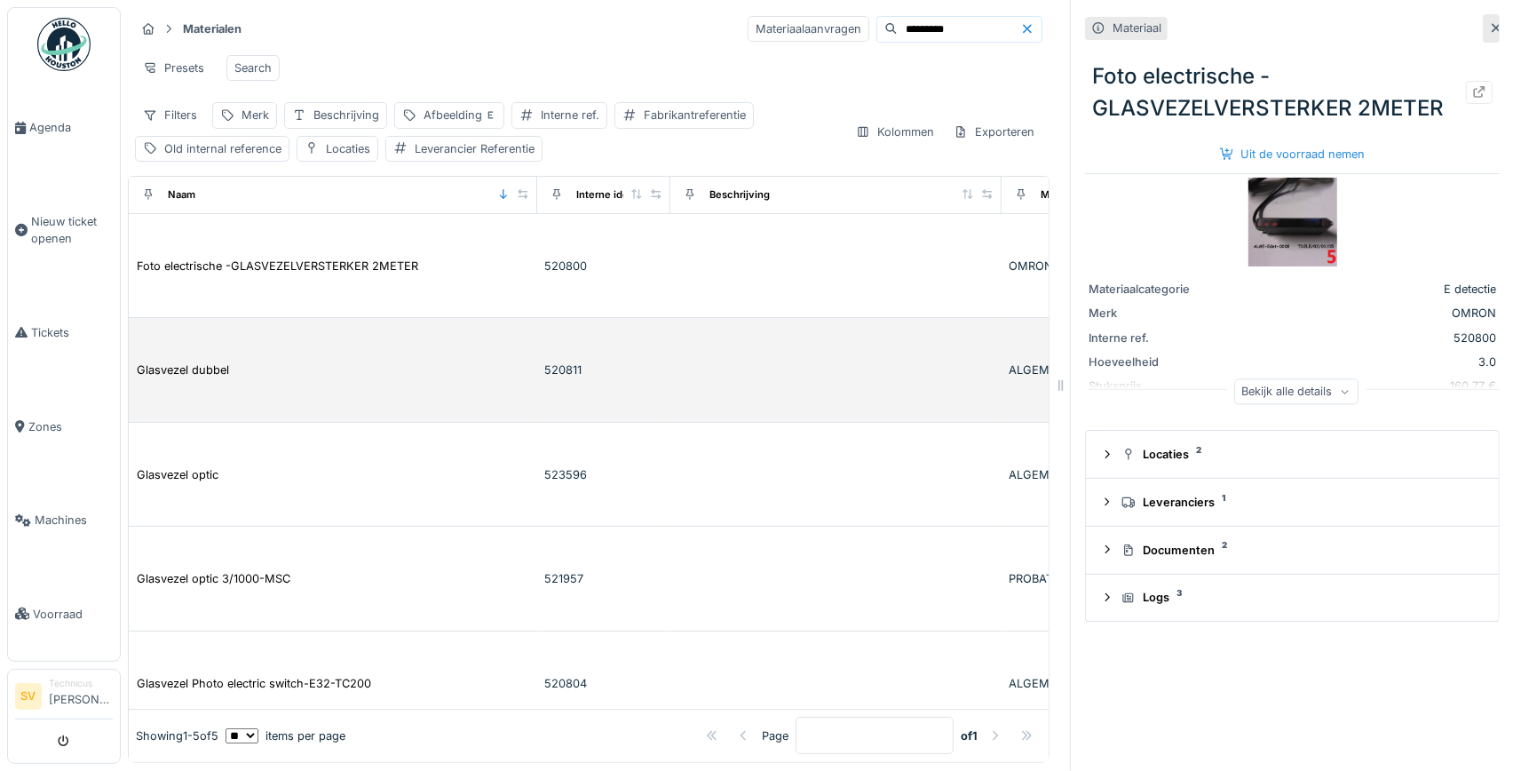
click at [267, 359] on td "Glasvezel dubbel" at bounding box center [333, 370] width 408 height 105
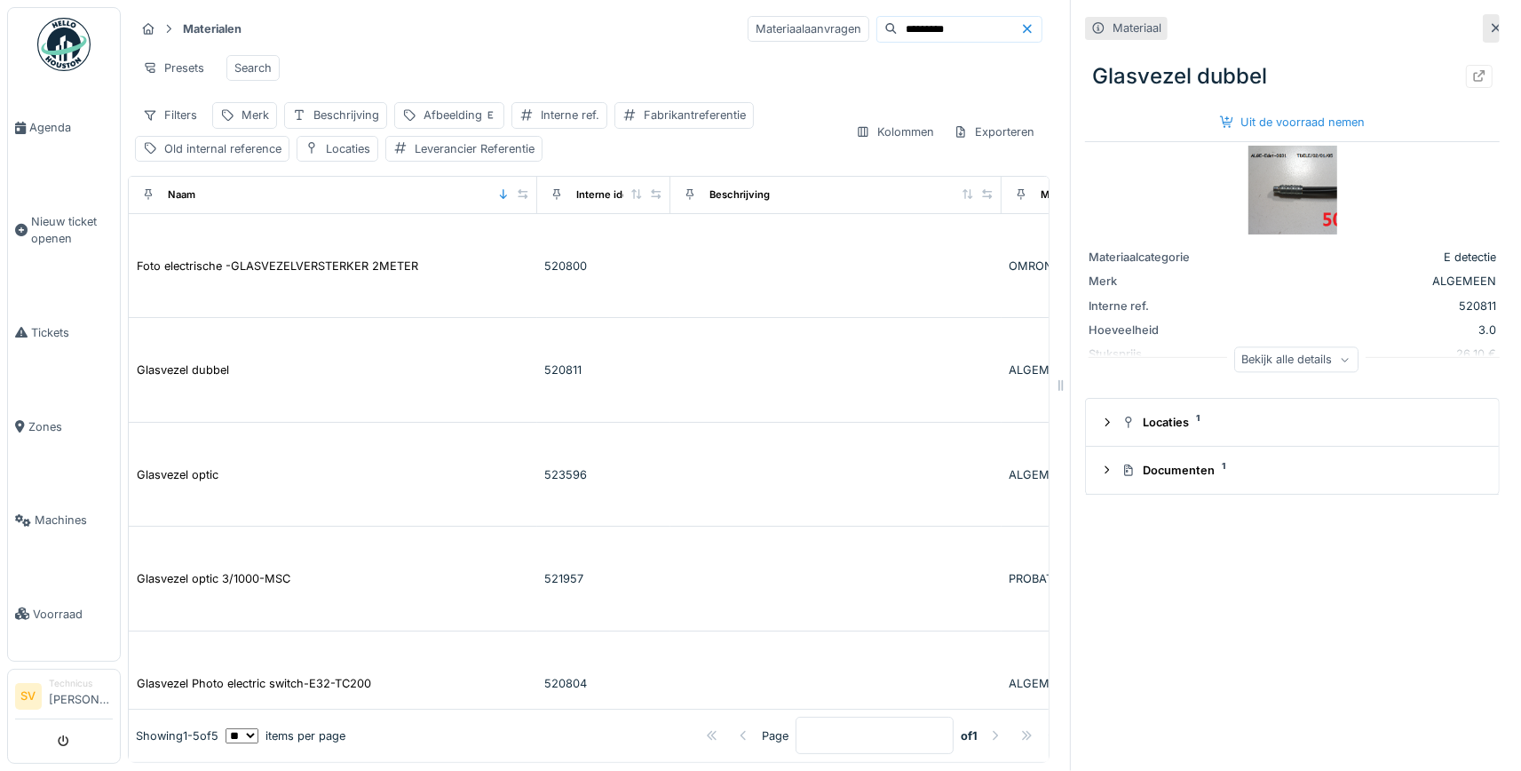
click at [1293, 189] on img at bounding box center [1292, 190] width 89 height 89
click at [1158, 424] on div "Locaties 1" at bounding box center [1299, 422] width 356 height 17
click at [1292, 360] on div "Bekijk alle details" at bounding box center [1296, 359] width 124 height 26
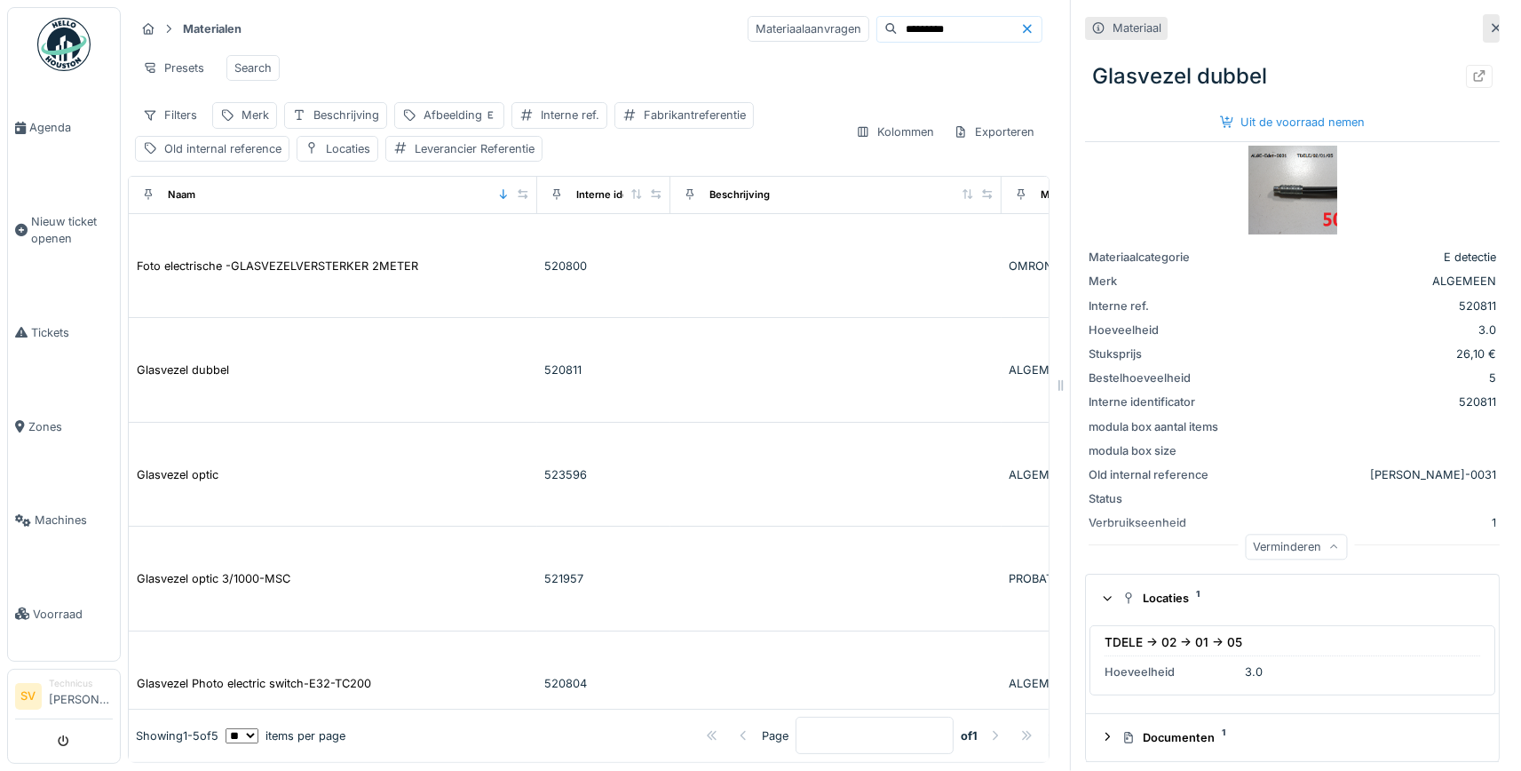
scroll to position [4, 0]
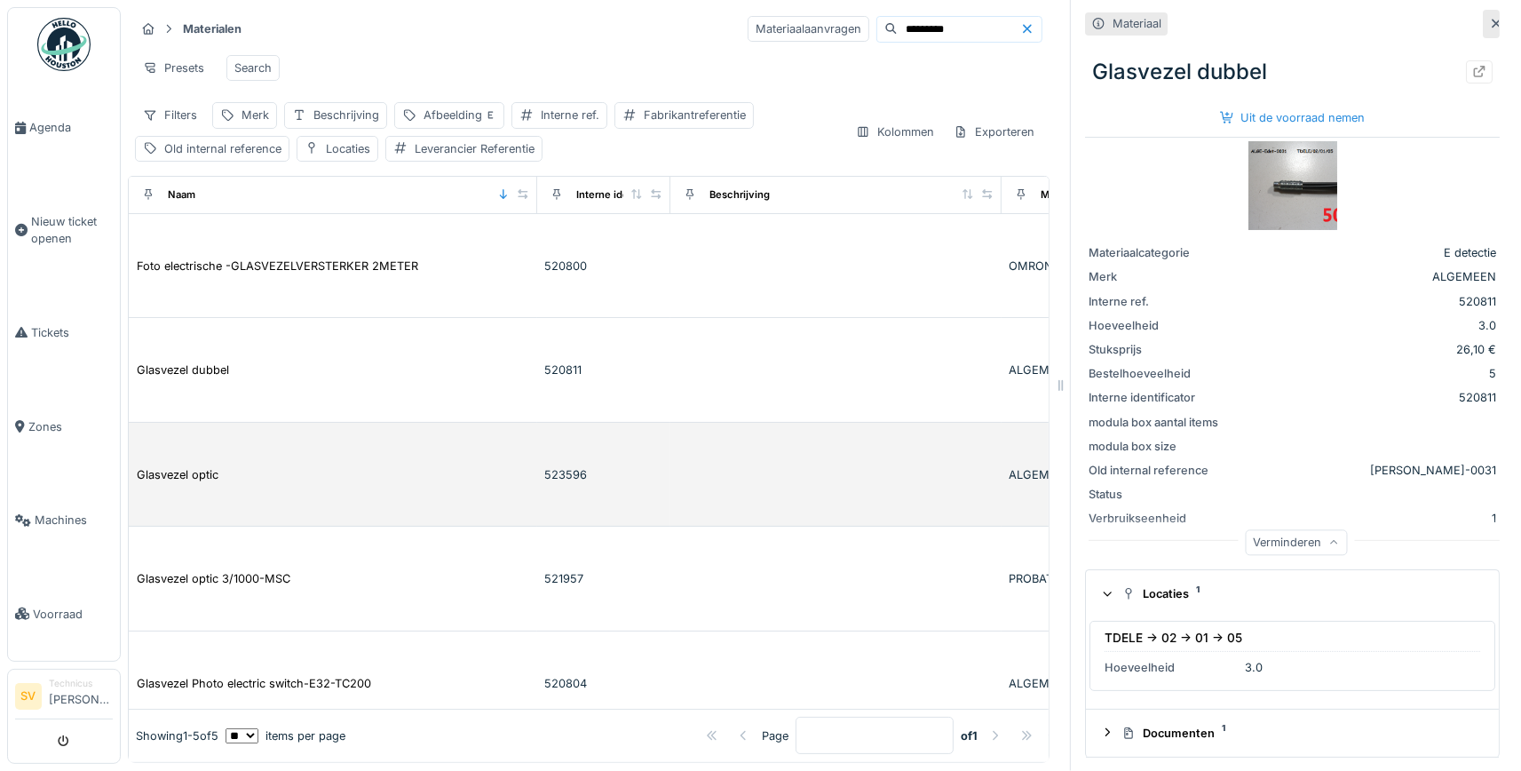
click at [244, 455] on td "Glasvezel optic" at bounding box center [333, 475] width 408 height 105
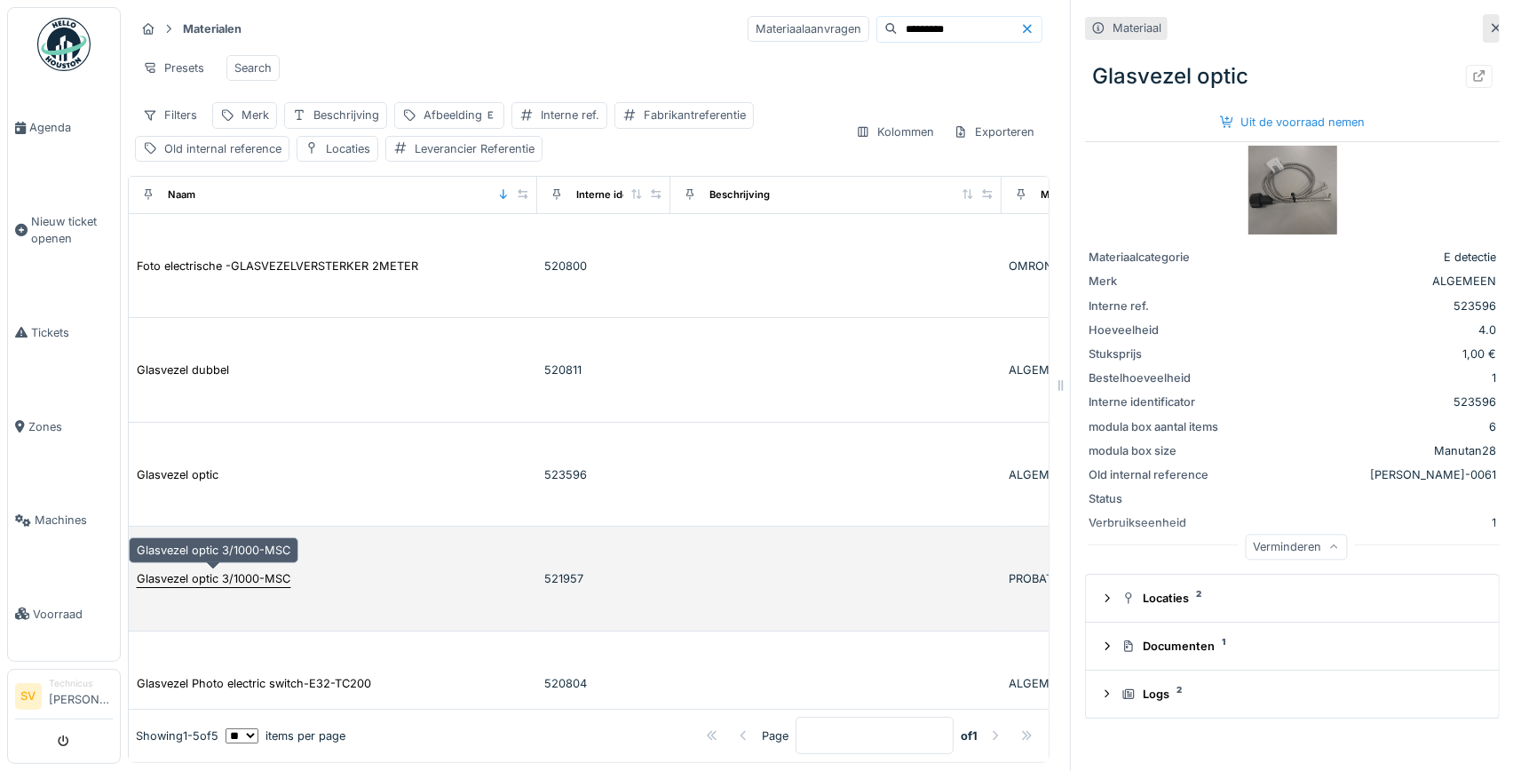
click at [240, 574] on div "Glasvezel optic 3/1000-MSC" at bounding box center [214, 578] width 154 height 17
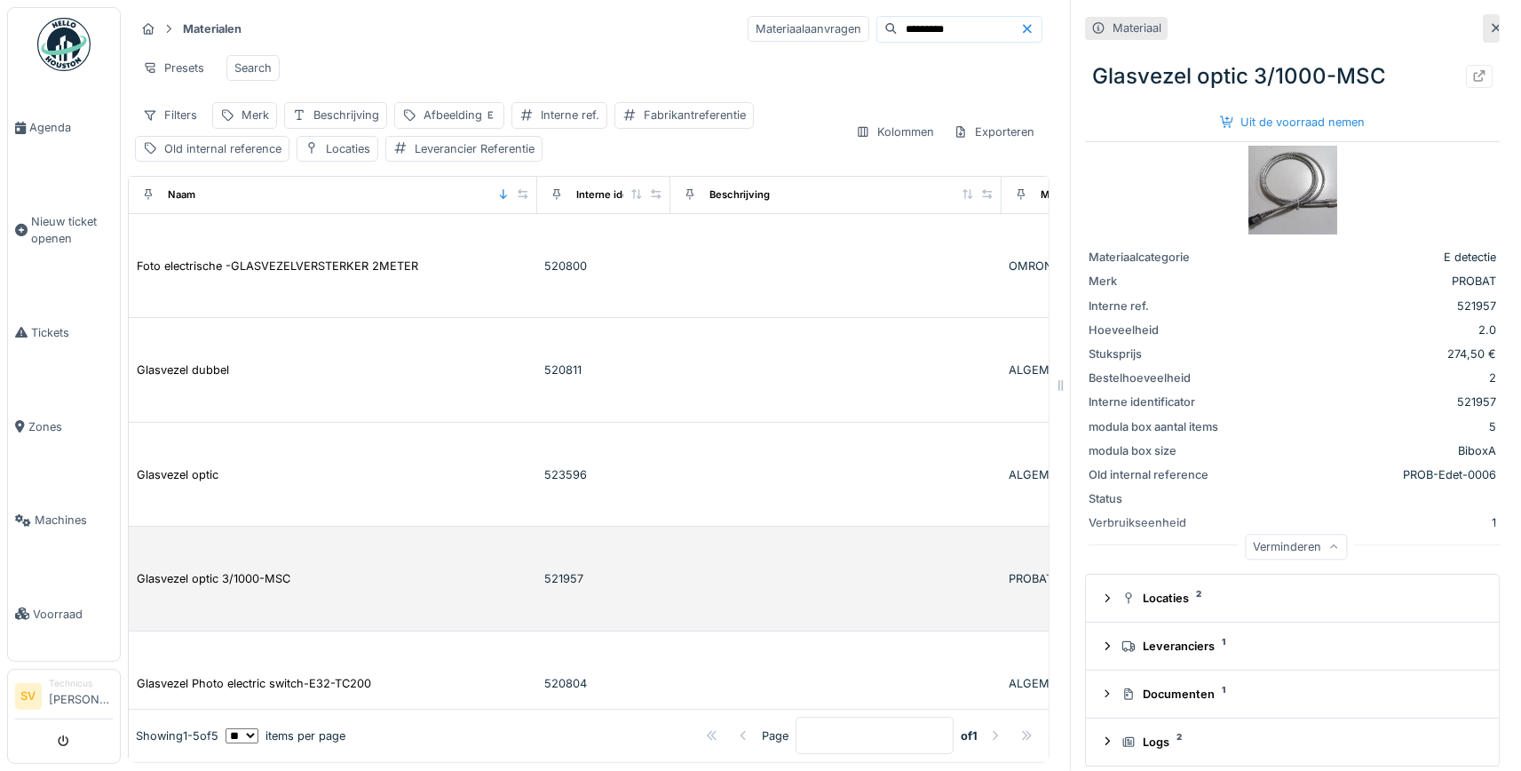
scroll to position [24, 0]
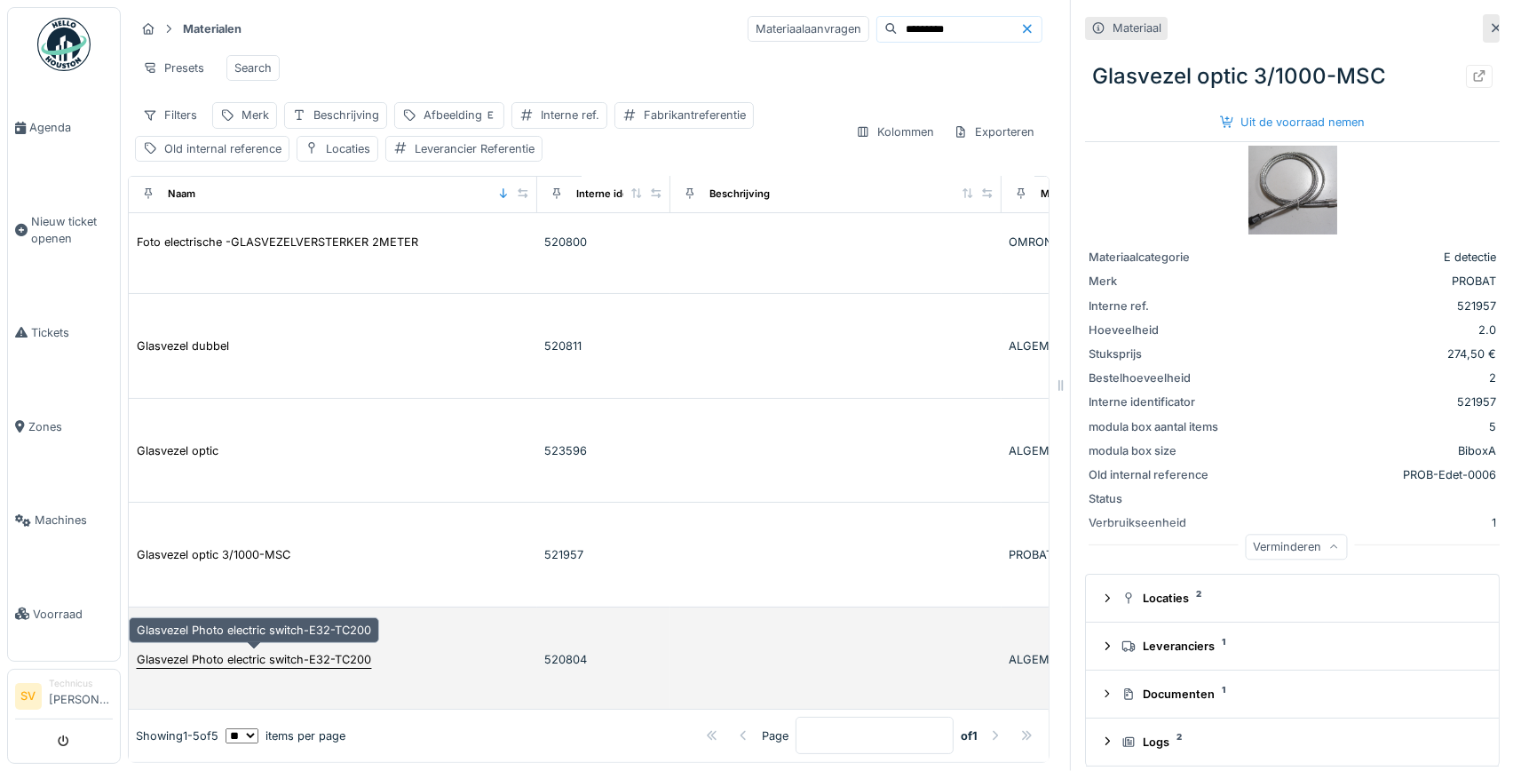
click at [231, 657] on div "Glasvezel Photo electric switch-E32-TC200" at bounding box center [254, 659] width 234 height 17
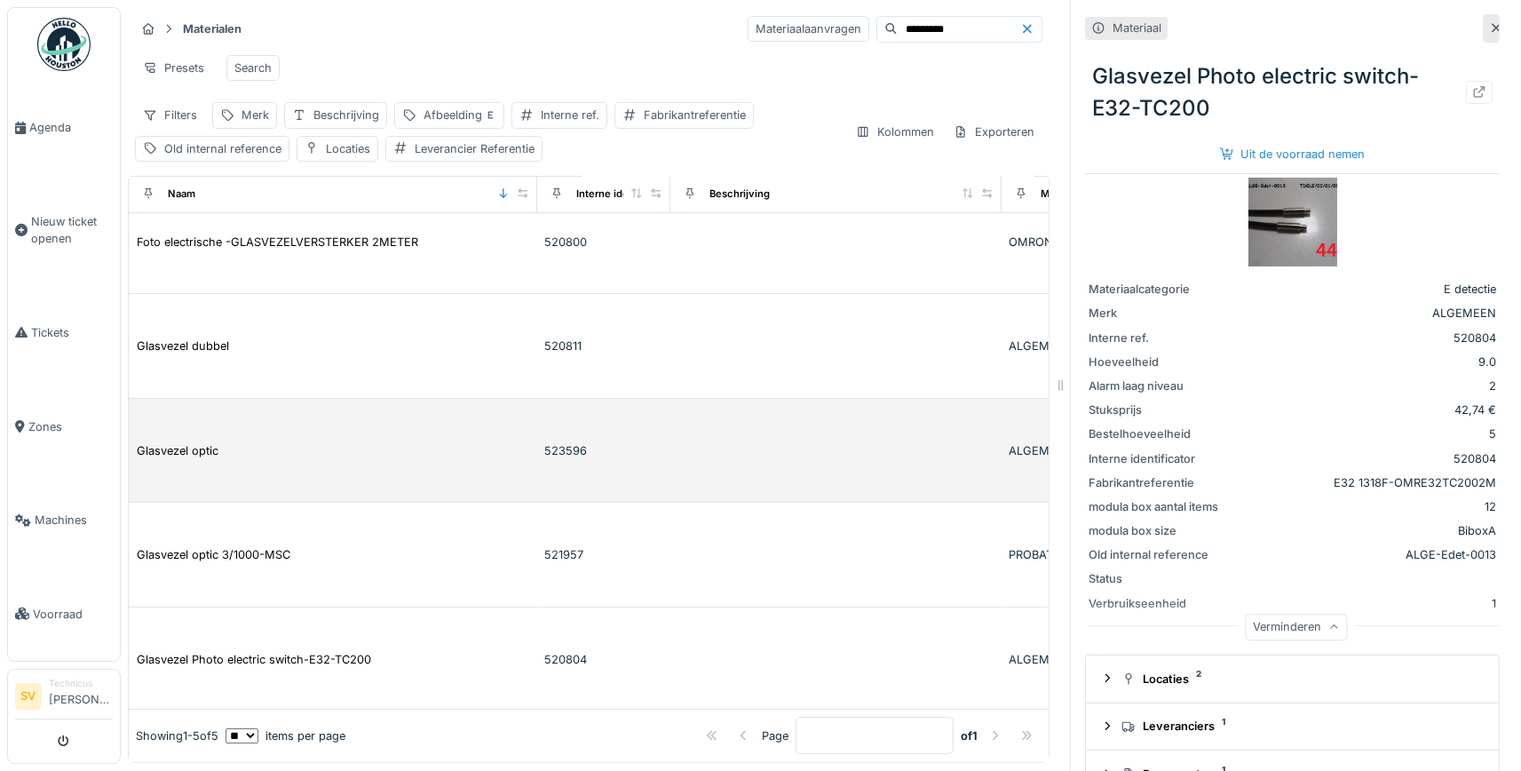
click at [202, 438] on td "Glasvezel optic" at bounding box center [333, 451] width 408 height 105
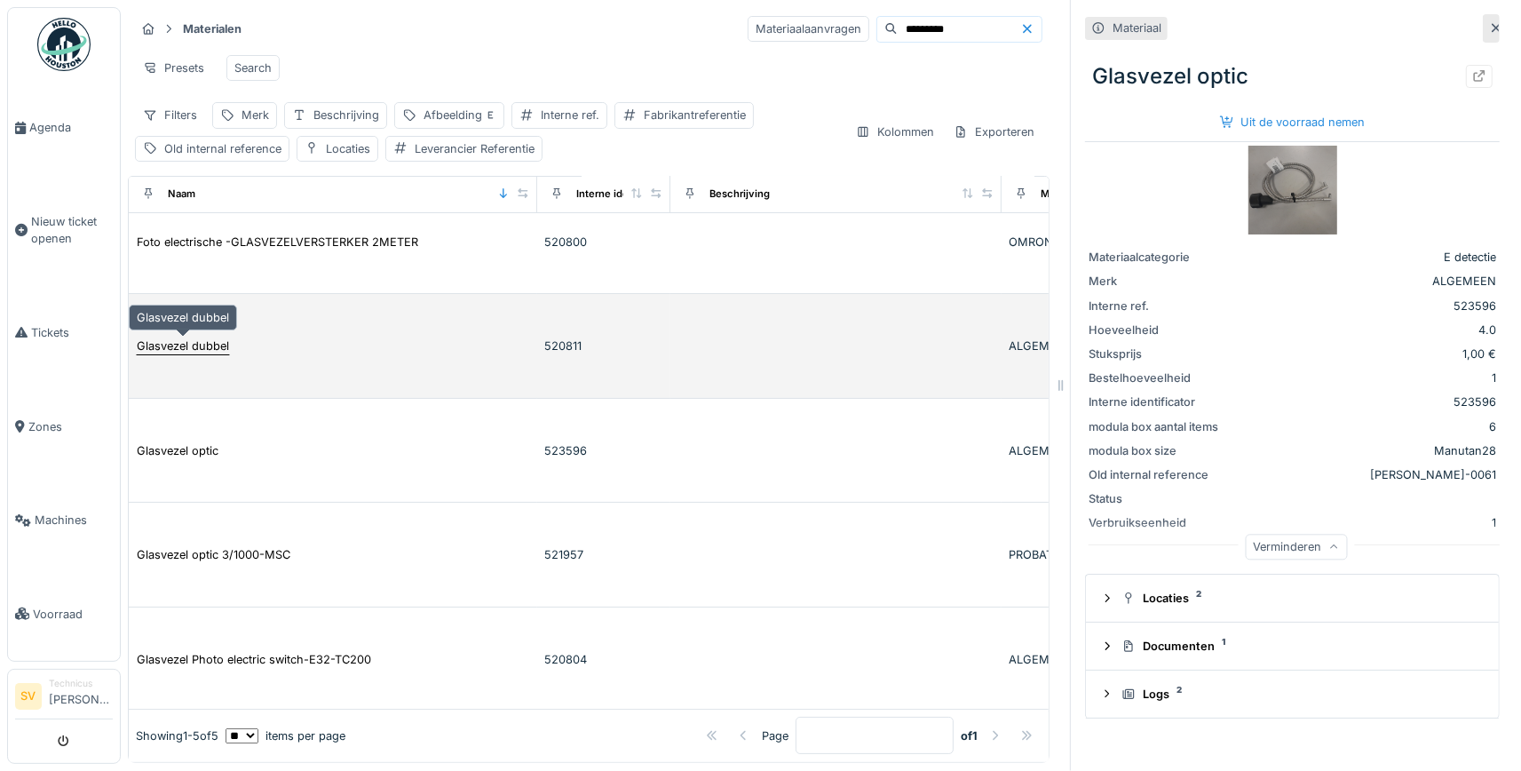
click at [202, 343] on div "Glasvezel dubbel" at bounding box center [183, 345] width 92 height 17
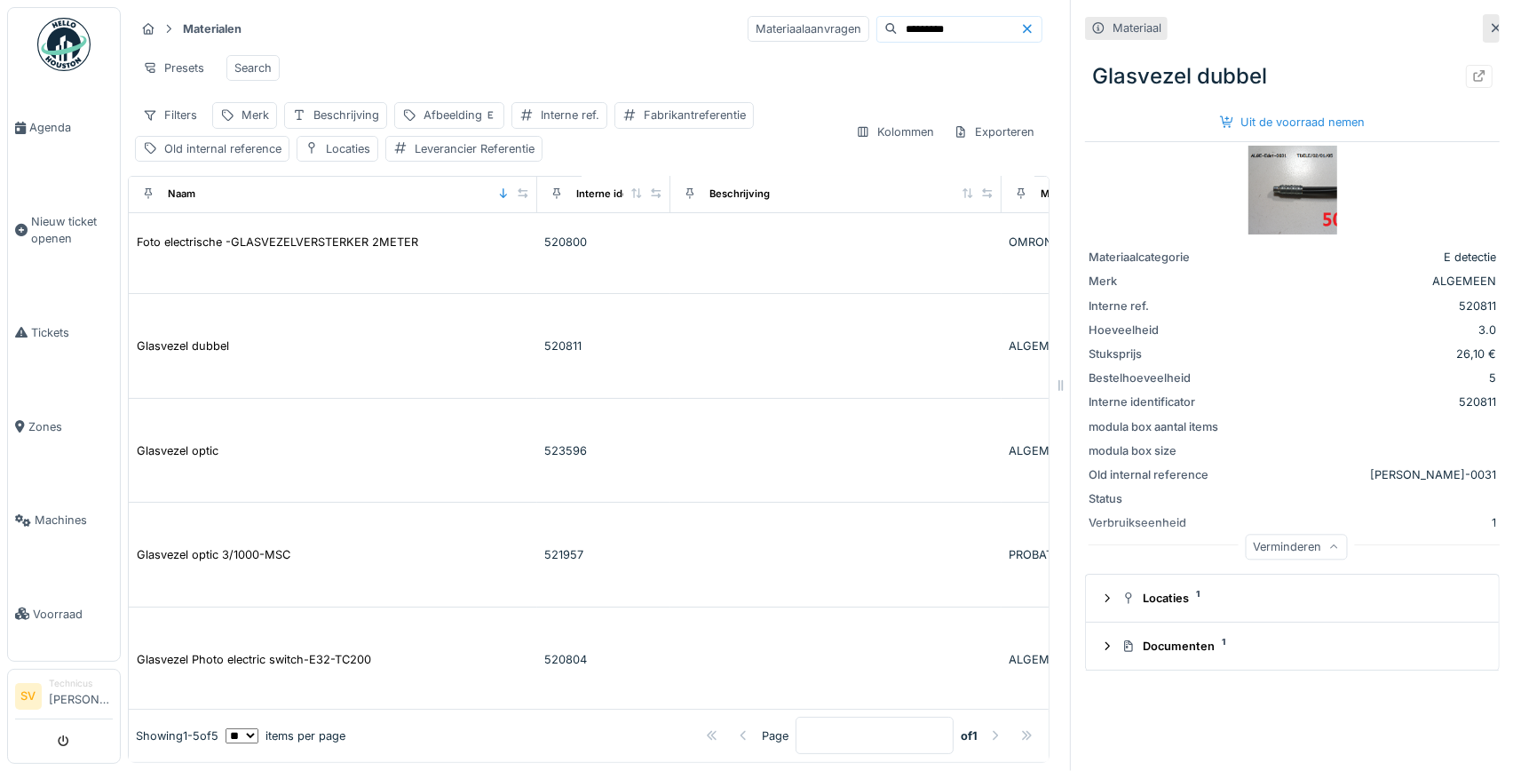
click at [1302, 185] on img at bounding box center [1292, 190] width 89 height 89
